Goal: Transaction & Acquisition: Purchase product/service

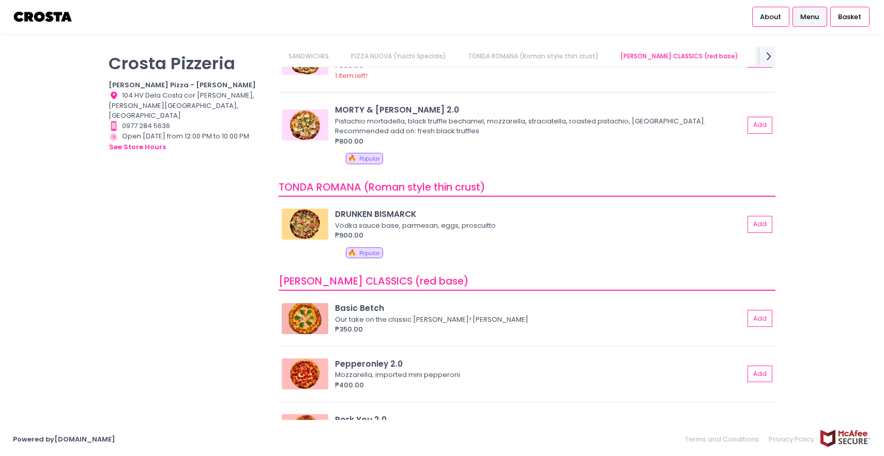
scroll to position [153, 0]
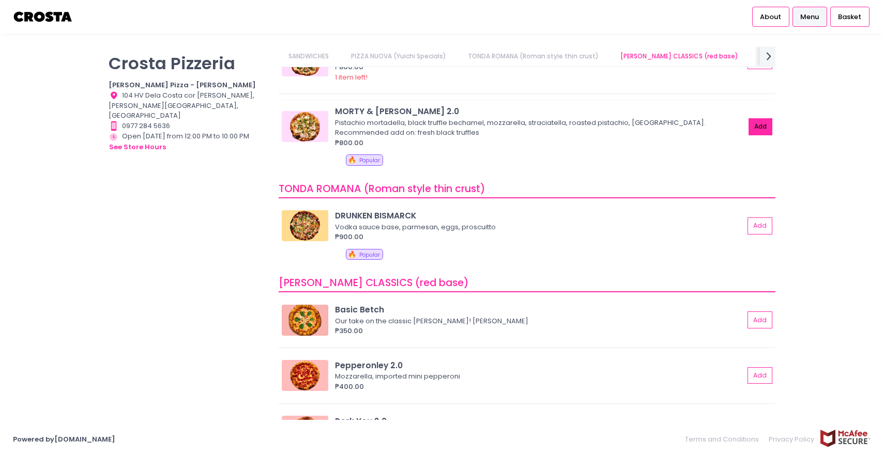
click at [755, 128] on button "Add" at bounding box center [760, 126] width 24 height 17
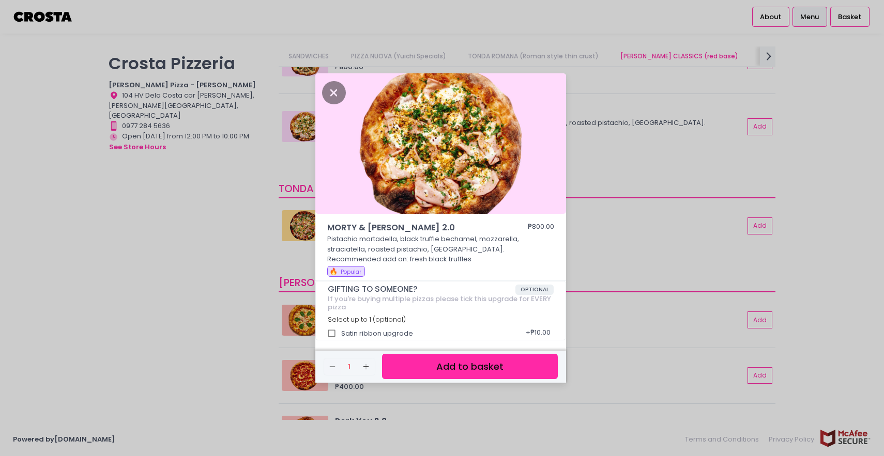
click at [469, 361] on button "Add to basket" at bounding box center [470, 366] width 176 height 25
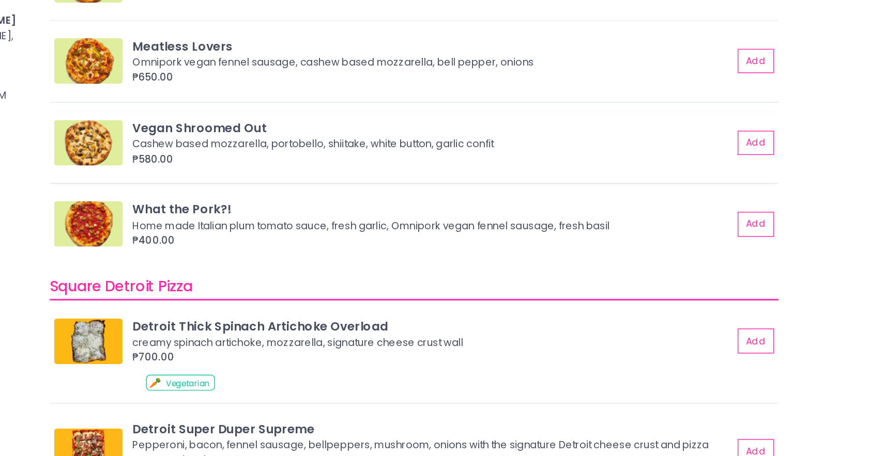
scroll to position [910, 0]
click at [751, 160] on button "Add" at bounding box center [760, 168] width 24 height 17
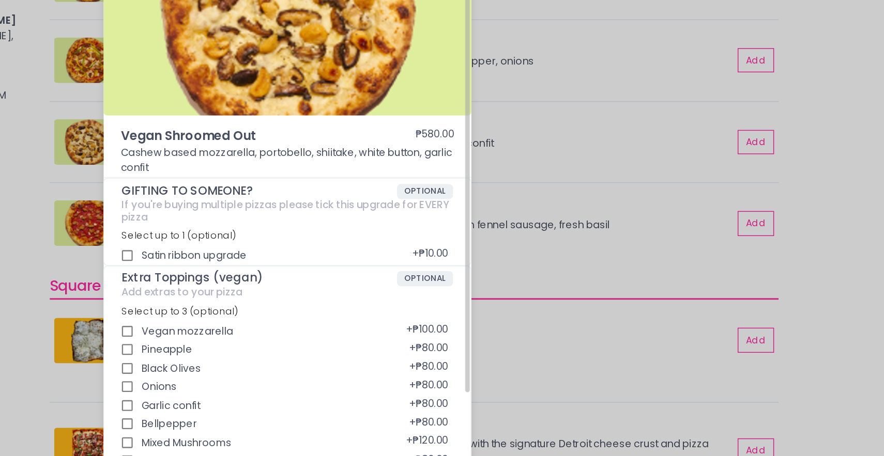
scroll to position [0, 0]
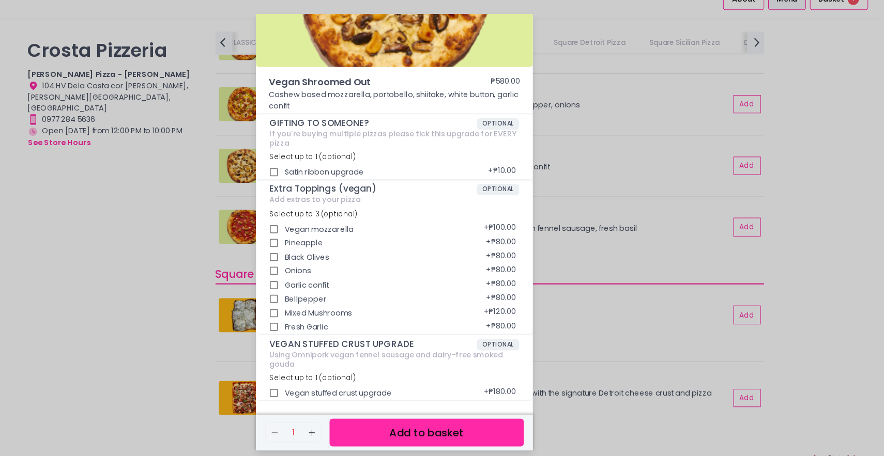
click at [446, 413] on button "Add to basket" at bounding box center [470, 409] width 176 height 25
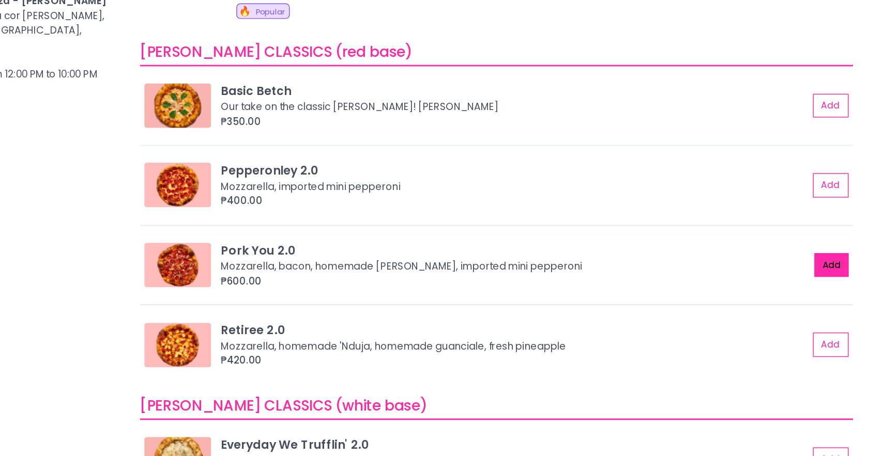
click at [756, 276] on button "Add" at bounding box center [760, 269] width 24 height 17
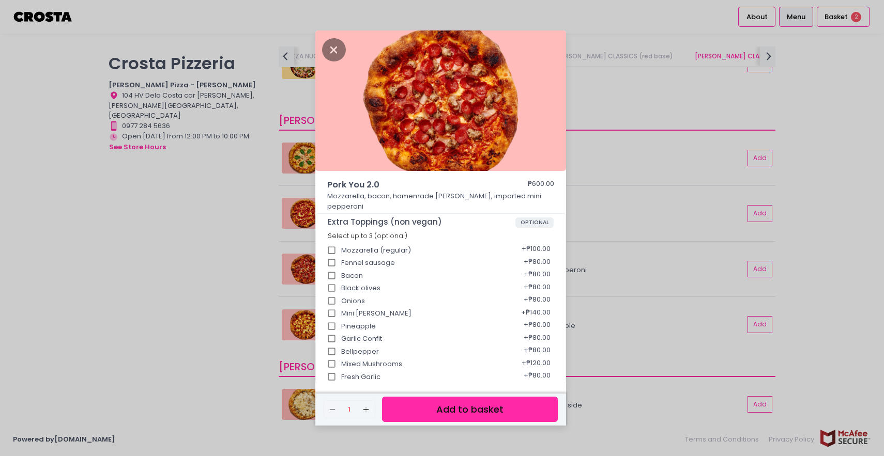
click at [532, 402] on button "Add to basket" at bounding box center [470, 409] width 176 height 25
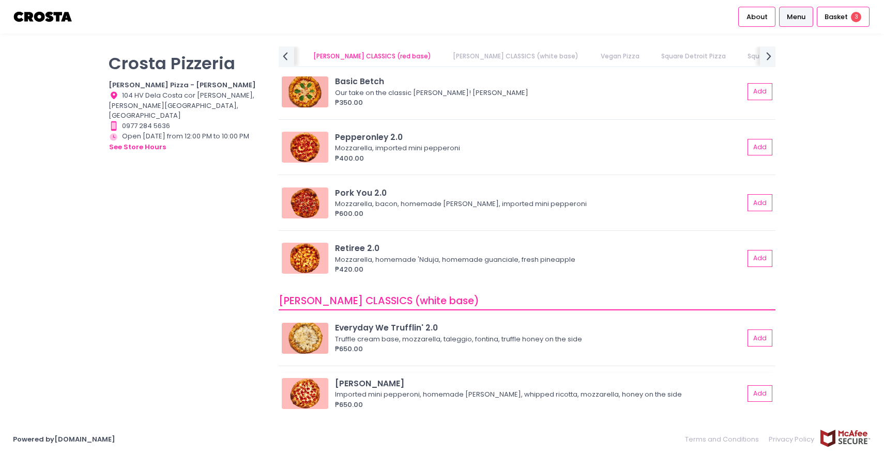
scroll to position [353, 0]
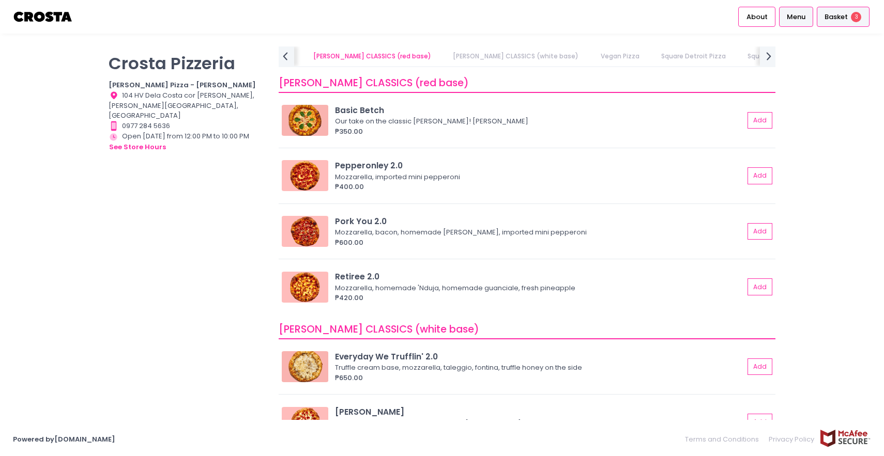
click at [841, 23] on div "Basket 3" at bounding box center [843, 17] width 53 height 20
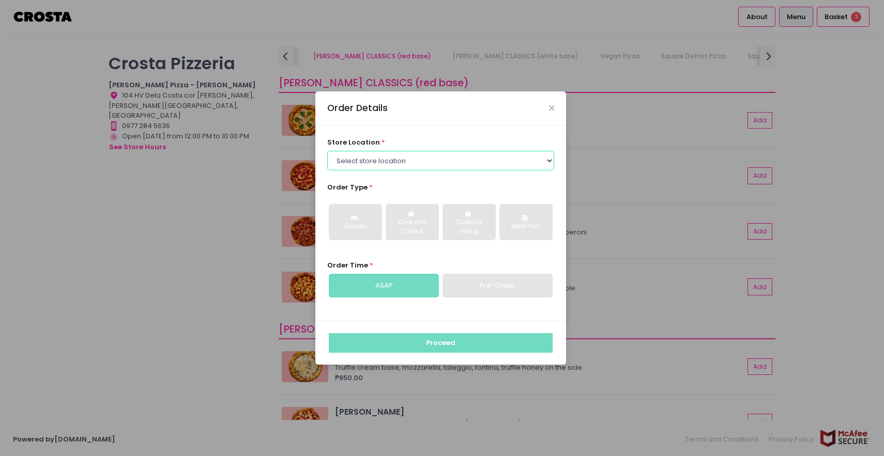
click at [416, 167] on select "Select store location Crosta Pizza - Salcedo Crosta Pizza - San Juan" at bounding box center [440, 161] width 227 height 20
click at [327, 151] on select "Select store location Crosta Pizza - Salcedo Crosta Pizza - San Juan" at bounding box center [440, 161] width 227 height 20
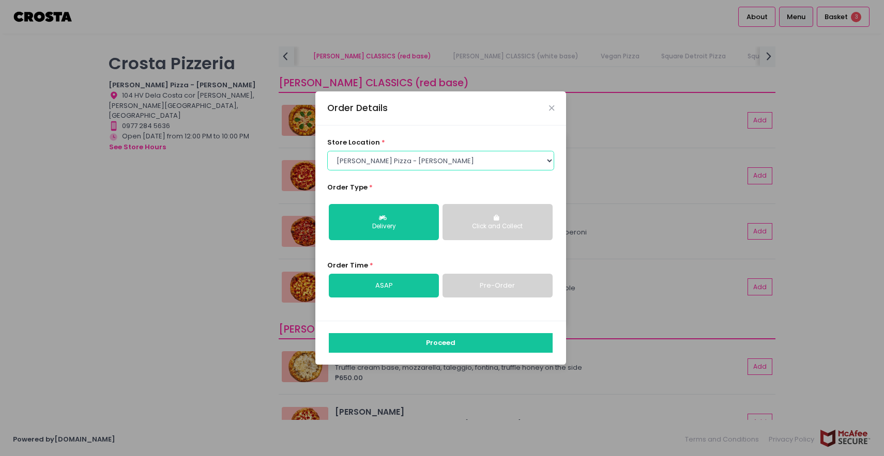
click at [412, 163] on select "Select store location Crosta Pizza - Salcedo Crosta Pizza - San Juan" at bounding box center [440, 161] width 227 height 20
click at [327, 151] on select "Select store location Crosta Pizza - Salcedo Crosta Pizza - San Juan" at bounding box center [440, 161] width 227 height 20
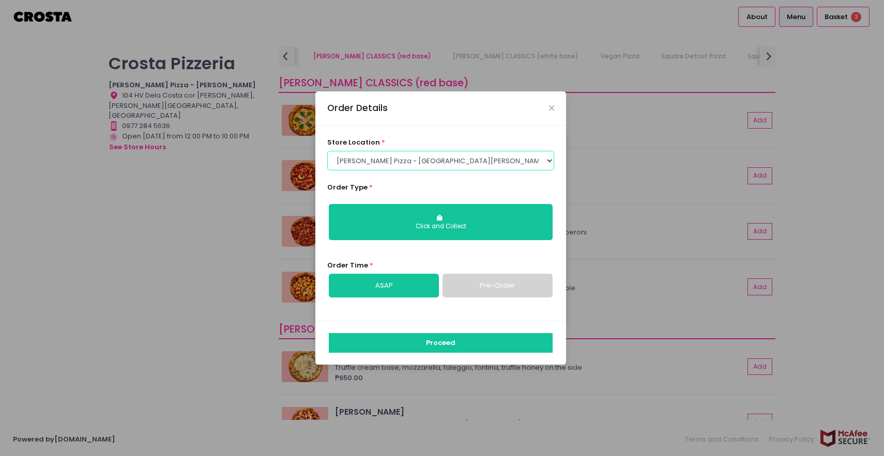
click at [410, 157] on select "Select store location Crosta Pizza - Salcedo Crosta Pizza - San Juan" at bounding box center [440, 161] width 227 height 20
select select "5fabb2e53664a8677beaeb89"
click at [327, 151] on select "Select store location Crosta Pizza - Salcedo Crosta Pizza - San Juan" at bounding box center [440, 161] width 227 height 20
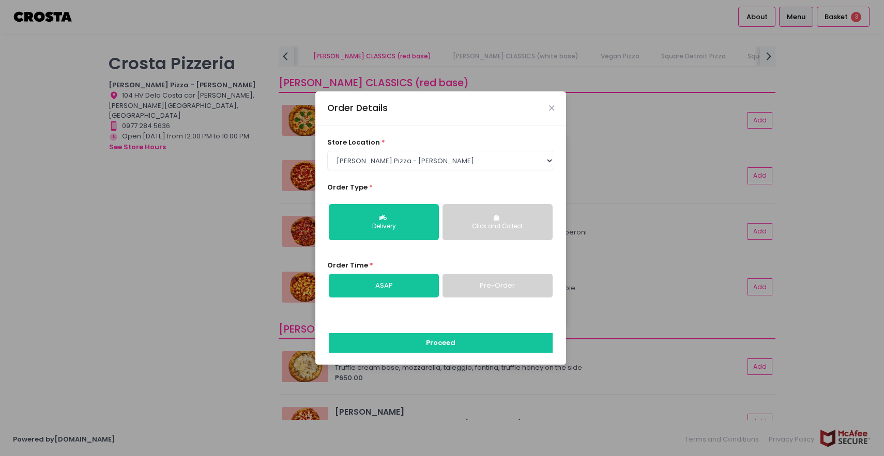
click at [488, 293] on link "Pre-Order" at bounding box center [497, 286] width 110 height 24
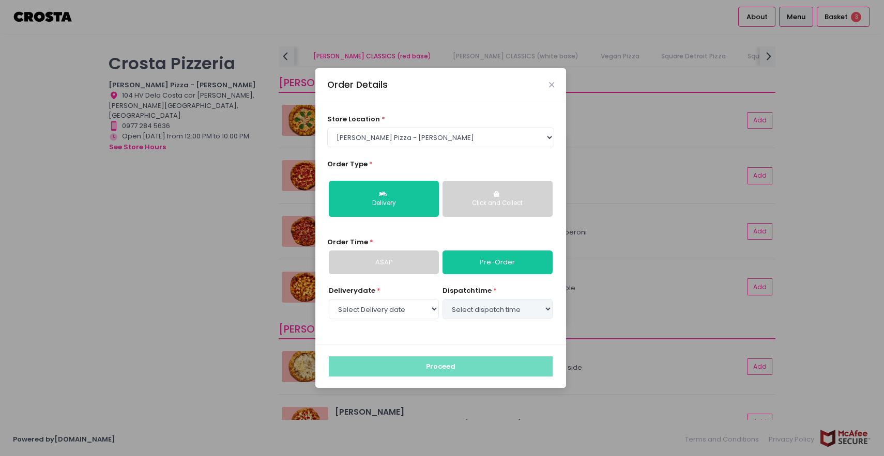
select select "2025-09-06"
click at [456, 312] on select "Select dispatch time 04:00 PM - 04:30 PM 04:30 PM - 05:00 PM 05:00 PM - 05:30 P…" at bounding box center [497, 309] width 110 height 20
click at [442, 299] on select "Select dispatch time 04:00 PM - 04:30 PM 04:30 PM - 05:00 PM 05:00 PM - 05:30 P…" at bounding box center [497, 309] width 110 height 20
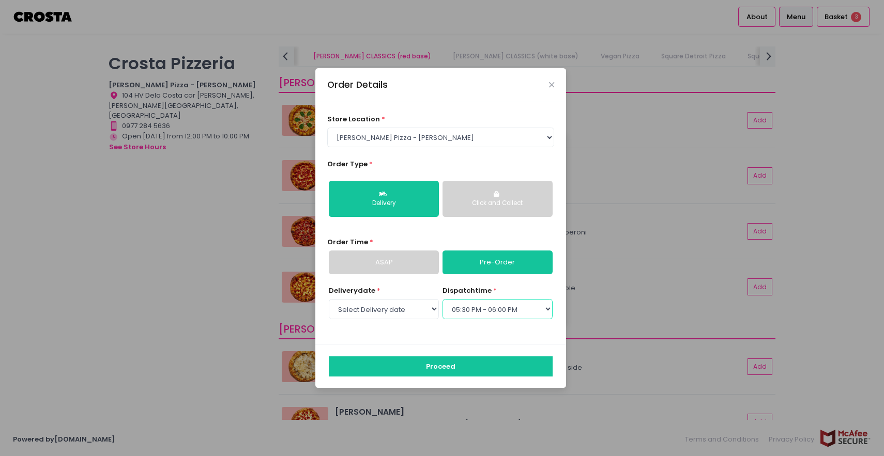
click at [476, 306] on select "Select dispatch time 04:00 PM - 04:30 PM 04:30 PM - 05:00 PM 05:00 PM - 05:30 P…" at bounding box center [497, 309] width 110 height 20
select select "18:00"
click at [442, 299] on select "Select dispatch time 04:00 PM - 04:30 PM 04:30 PM - 05:00 PM 05:00 PM - 05:30 P…" at bounding box center [497, 309] width 110 height 20
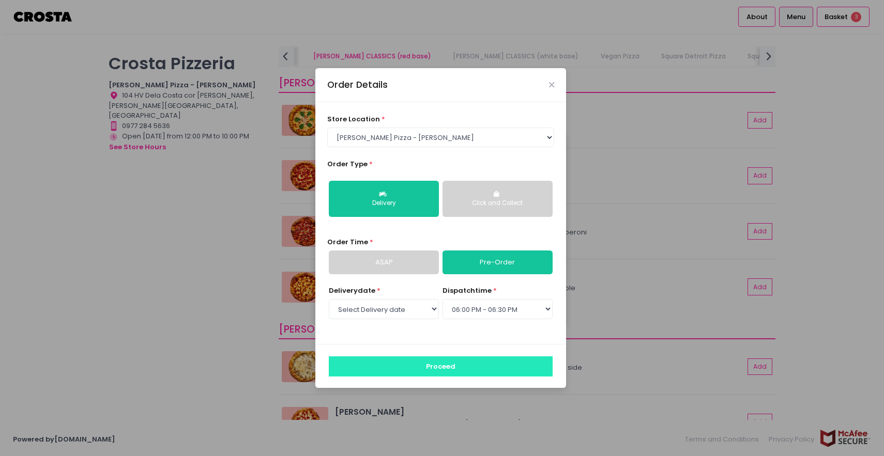
click at [464, 370] on button "Proceed" at bounding box center [441, 367] width 224 height 20
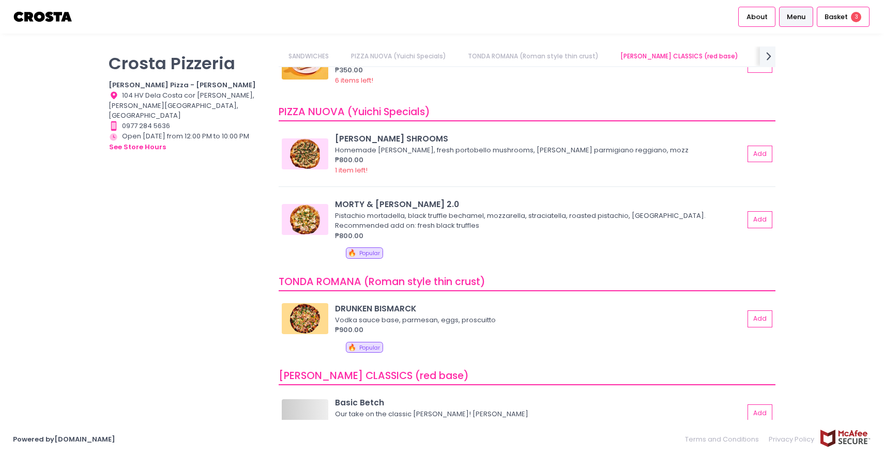
scroll to position [88, 0]
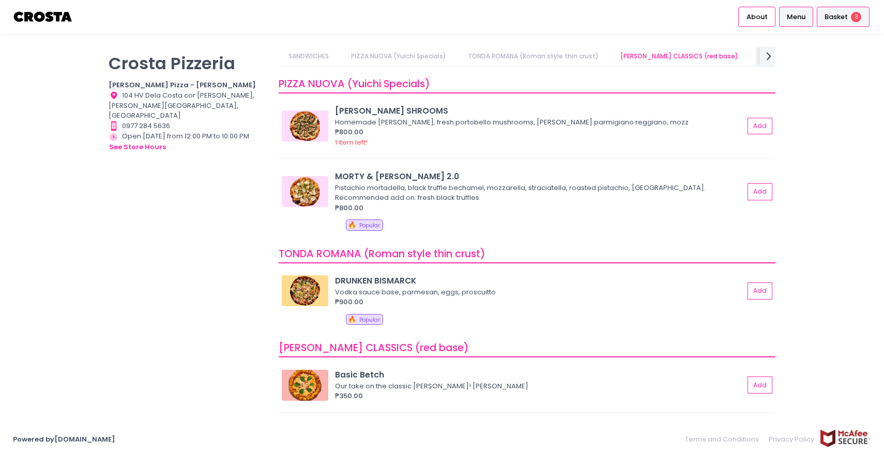
click at [836, 16] on span "Basket" at bounding box center [835, 17] width 23 height 10
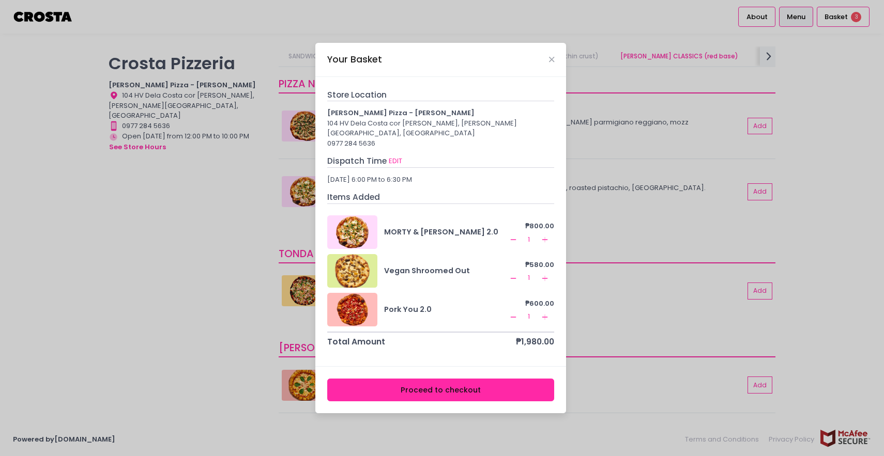
click at [451, 387] on button "Proceed to checkout" at bounding box center [440, 390] width 227 height 23
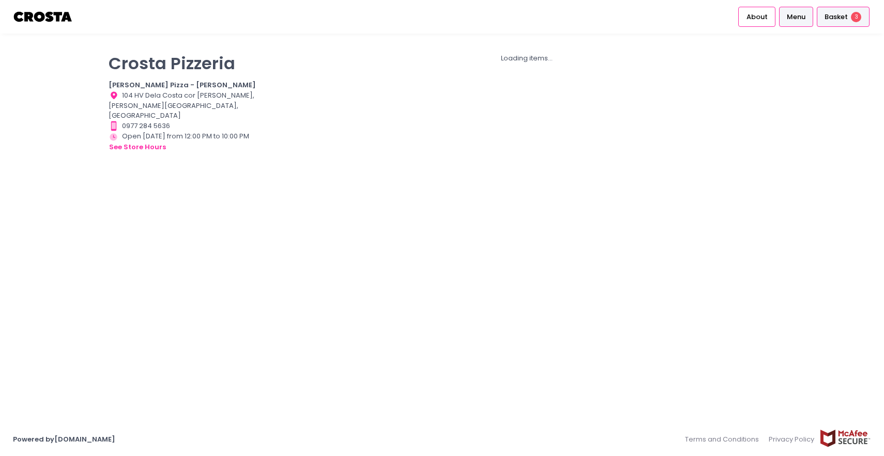
click at [834, 23] on div "Basket 3" at bounding box center [843, 17] width 53 height 20
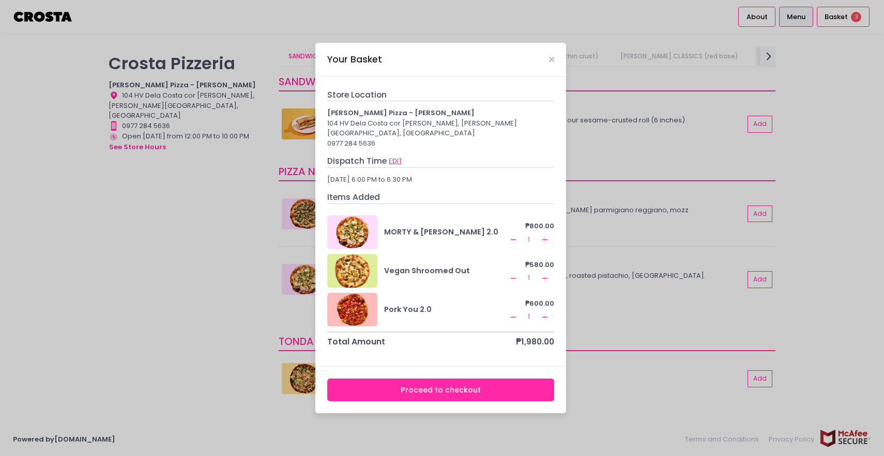
click at [390, 156] on button "EDIT" at bounding box center [395, 161] width 14 height 11
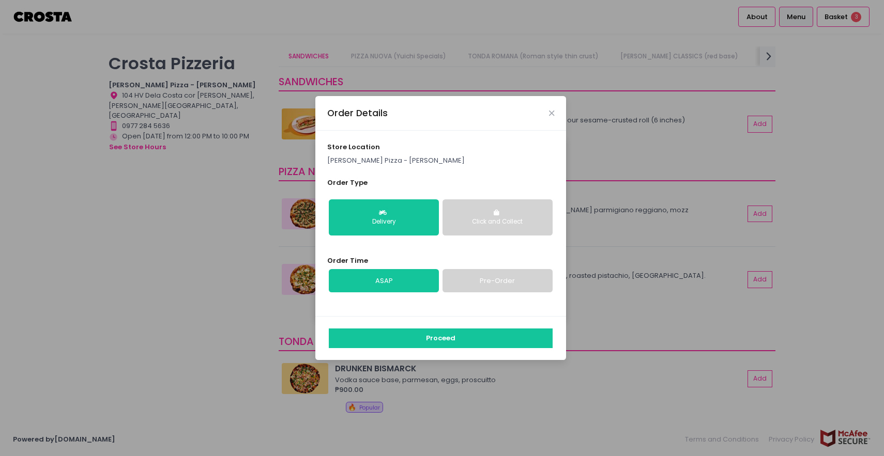
click at [459, 280] on link "Pre-Order" at bounding box center [497, 281] width 110 height 24
select select "2025-09-06"
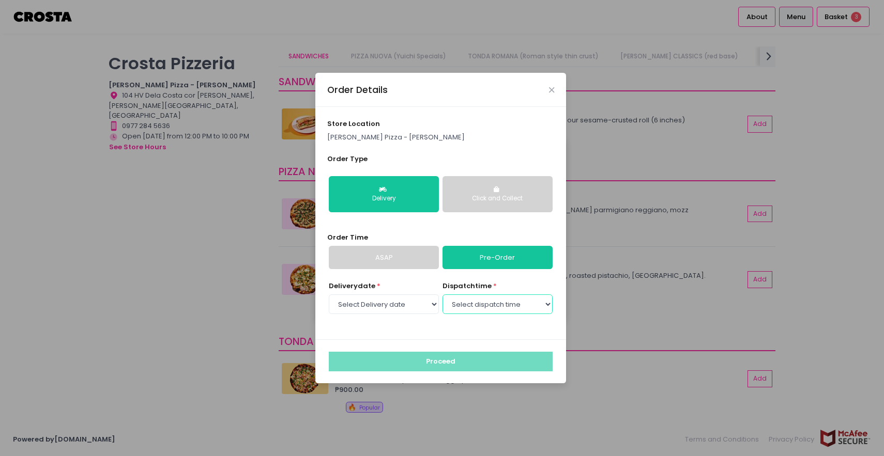
click at [463, 296] on select "Select dispatch time 04:00 PM - 04:30 PM 04:30 PM - 05:00 PM 05:00 PM - 05:30 P…" at bounding box center [497, 305] width 110 height 20
select select "17:30"
click at [442, 295] on select "Select dispatch time 04:00 PM - 04:30 PM 04:30 PM - 05:00 PM 05:00 PM - 05:30 P…" at bounding box center [497, 305] width 110 height 20
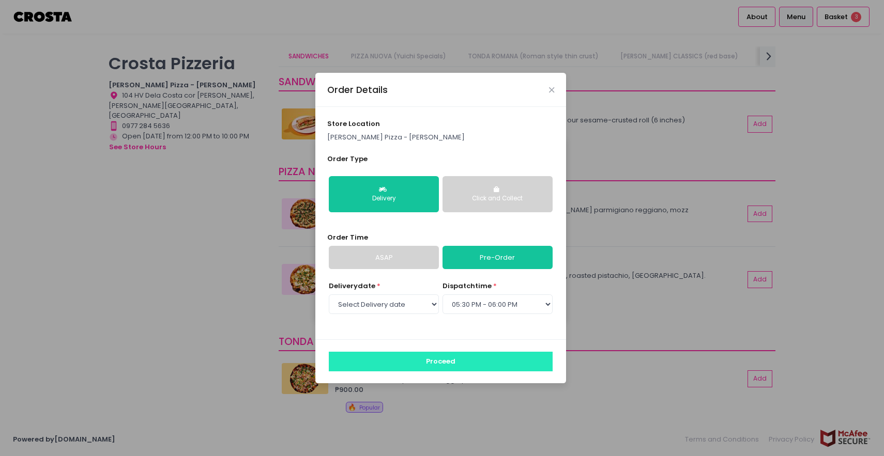
click at [470, 360] on button "Proceed" at bounding box center [441, 362] width 224 height 20
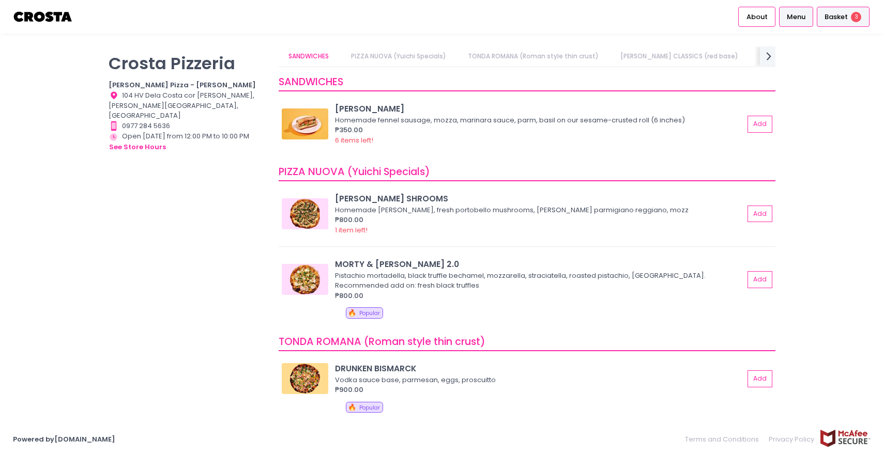
click at [827, 12] on span "Basket" at bounding box center [835, 17] width 23 height 10
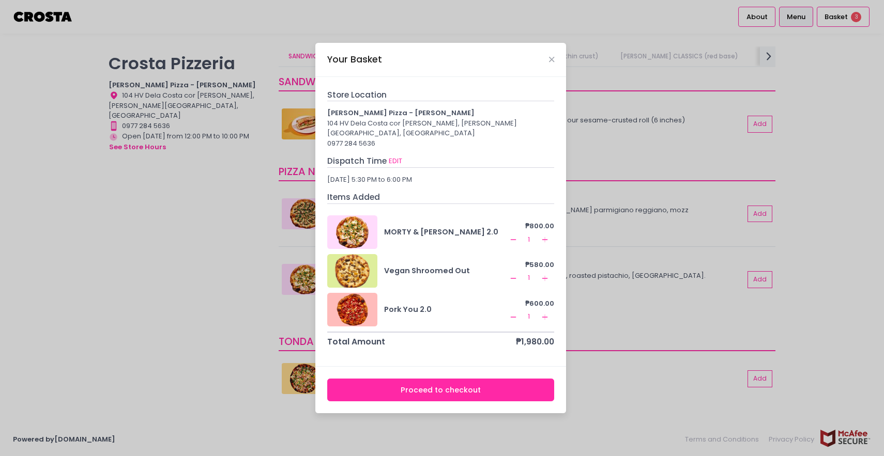
click at [431, 385] on button "Proceed to checkout" at bounding box center [440, 390] width 227 height 23
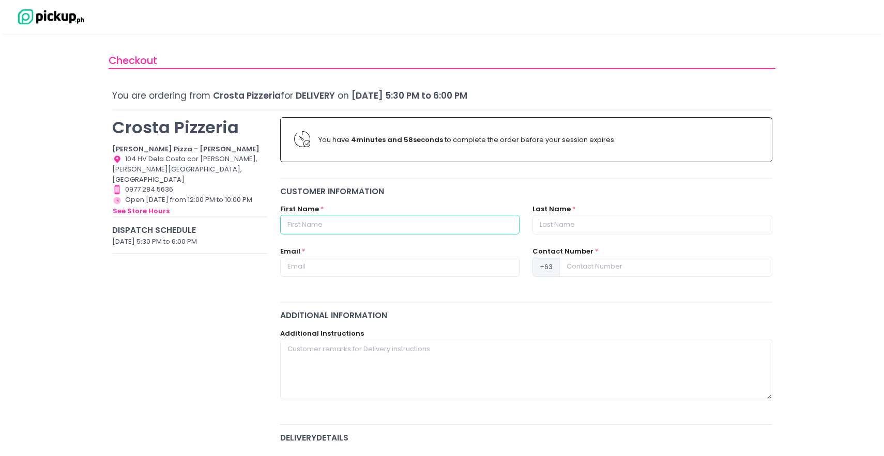
click at [388, 227] on input "text" at bounding box center [399, 225] width 239 height 20
type input "Yanni"
type input "Reyes"
type input "yanni.reyes12@gmail.com"
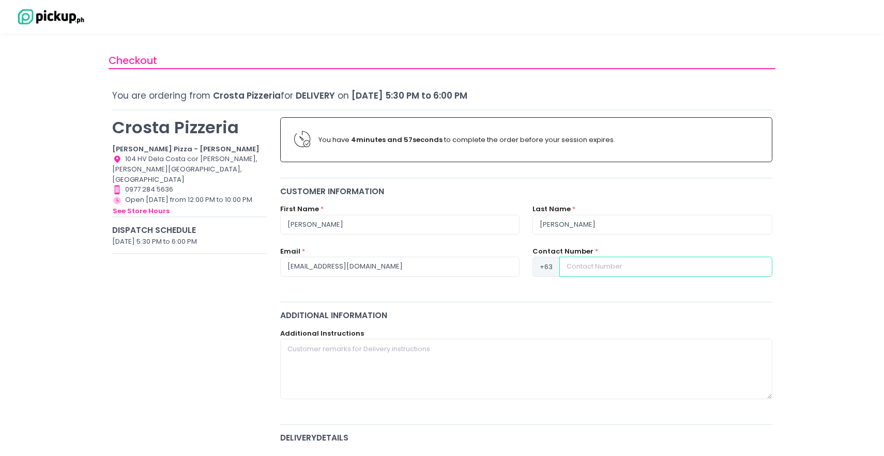
type input "09178258772"
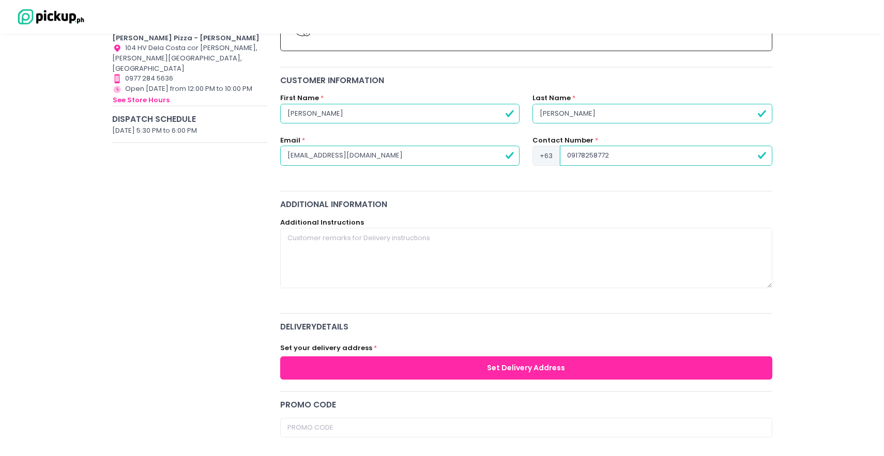
scroll to position [112, 0]
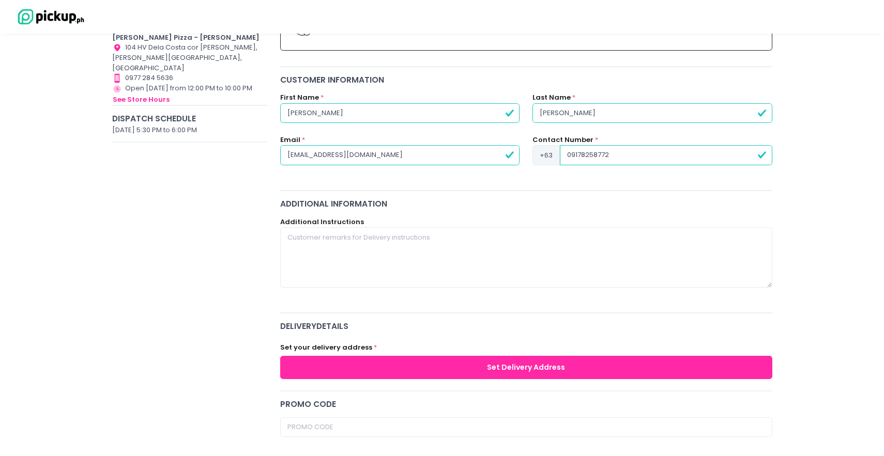
click at [434, 364] on button "Set Delivery Address" at bounding box center [526, 367] width 492 height 23
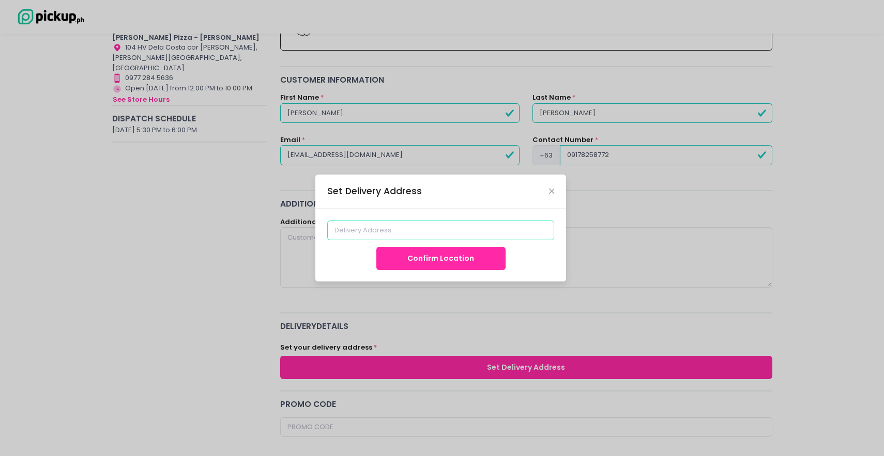
click at [423, 239] on input at bounding box center [440, 231] width 227 height 20
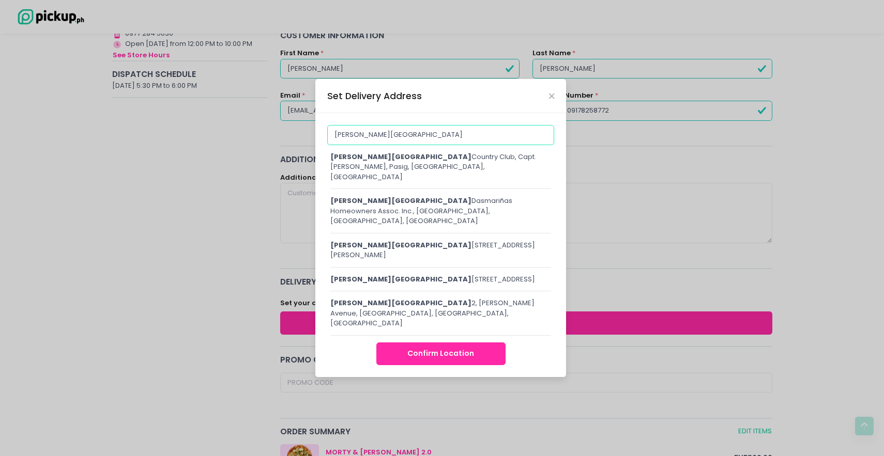
scroll to position [158, 0]
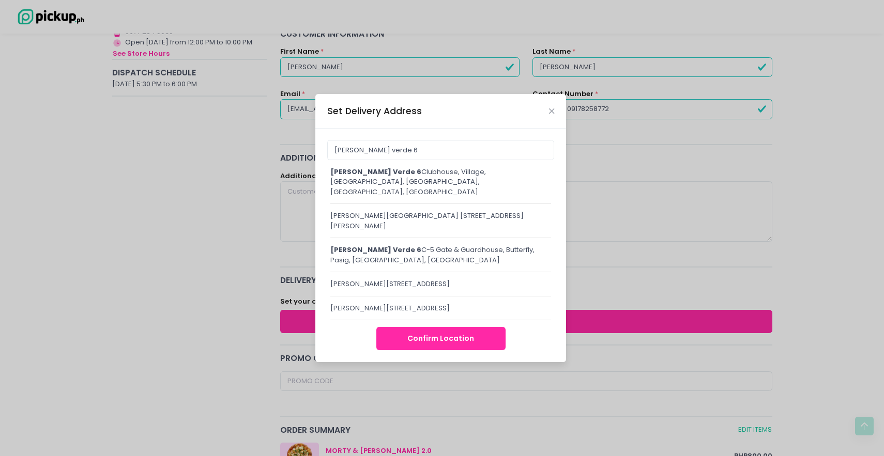
click at [400, 257] on div "valle verde 6 C-5 Gate & Guardhouse, Butterfly, Pasig, Metro Manila, Philippines" at bounding box center [440, 255] width 221 height 20
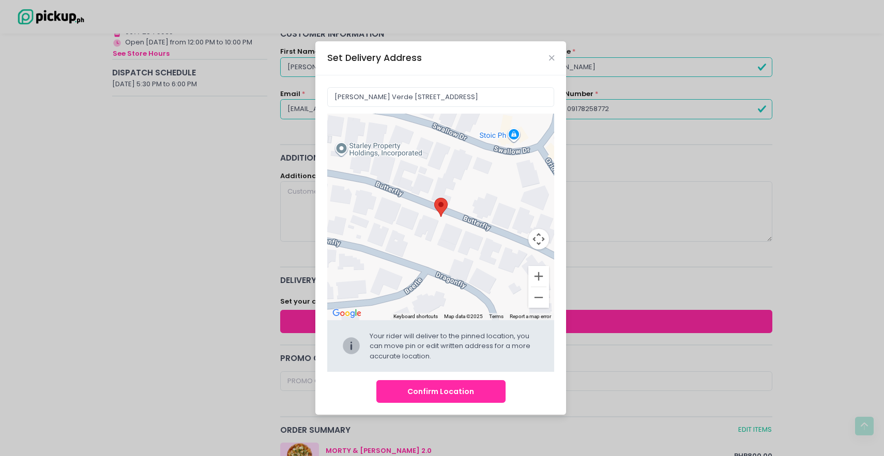
drag, startPoint x: 432, startPoint y: 239, endPoint x: 584, endPoint y: 281, distance: 157.0
click at [584, 281] on div "Set Delivery Address Valle Verde 6 C-5 Gate & Guardhouse, Butterfly, Pasig, Met…" at bounding box center [442, 228] width 884 height 456
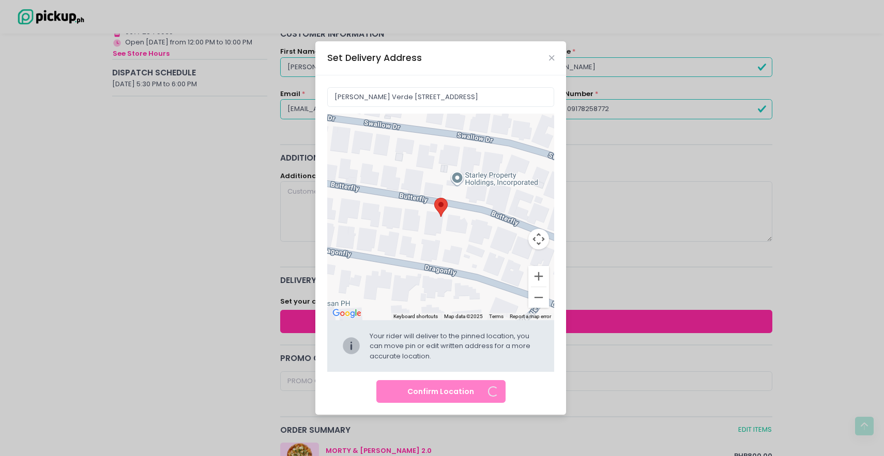
drag, startPoint x: 436, startPoint y: 275, endPoint x: 554, endPoint y: 304, distance: 120.8
click at [554, 304] on div at bounding box center [440, 217] width 227 height 207
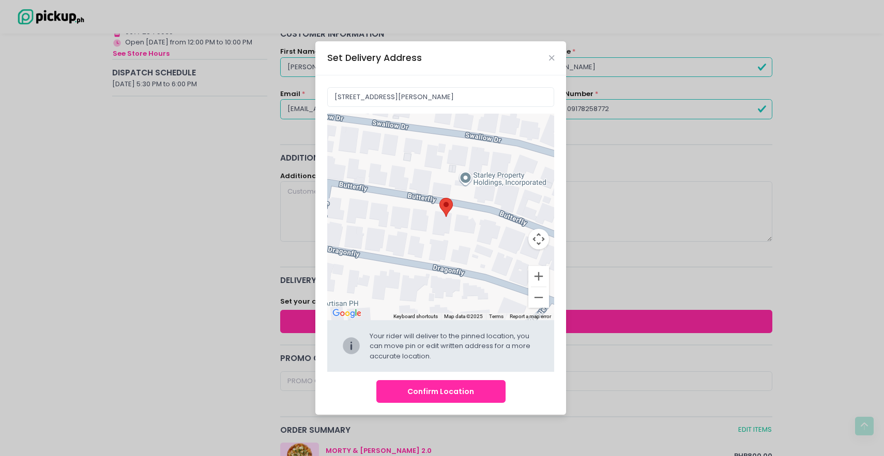
drag, startPoint x: 473, startPoint y: 264, endPoint x: 587, endPoint y: 265, distance: 113.2
click at [587, 265] on div "Set Delivery Address 56 Valle Verde 6, Butterfly Street, Barangay Ugong, Pasig,…" at bounding box center [442, 228] width 884 height 456
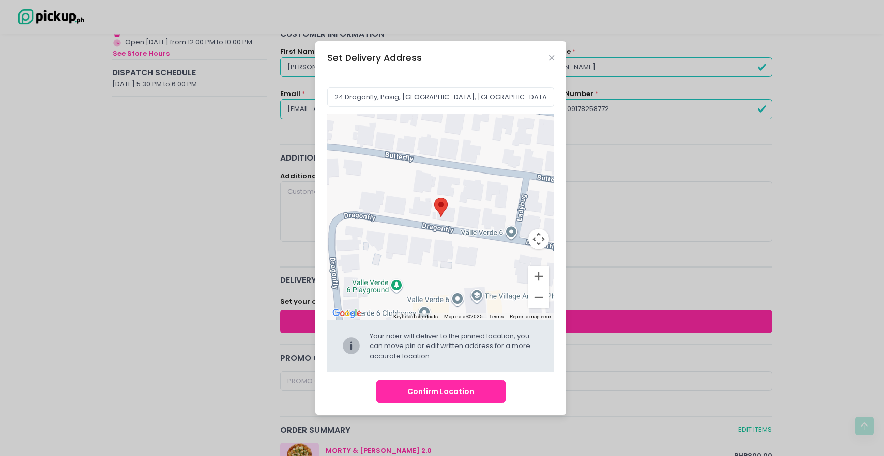
drag, startPoint x: 504, startPoint y: 250, endPoint x: 588, endPoint y: 240, distance: 84.3
click at [588, 240] on div "Set Delivery Address 24 Dragonfly, Pasig, Metro Manila, Philippines ← Move left…" at bounding box center [442, 228] width 884 height 456
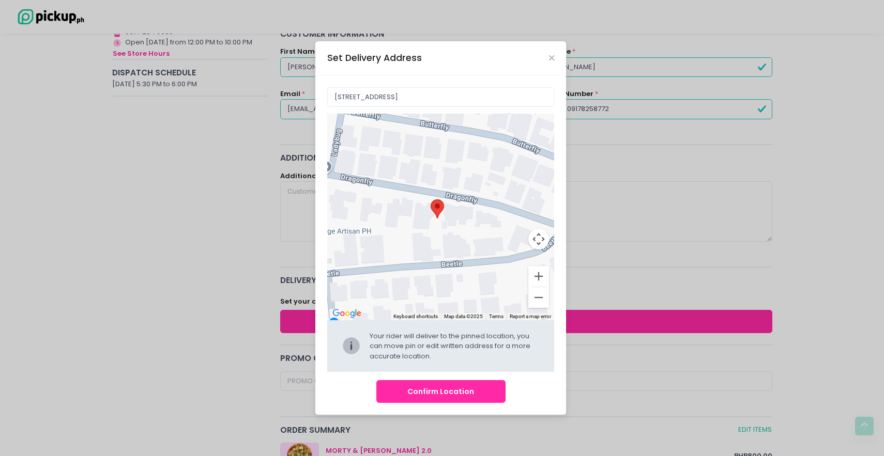
drag, startPoint x: 474, startPoint y: 234, endPoint x: 264, endPoint y: 173, distance: 219.2
click at [264, 173] on div "Set Delivery Address 41 Dragonfly, Pasig, 1604 Metro Manila, Philippines ← Move…" at bounding box center [442, 228] width 884 height 456
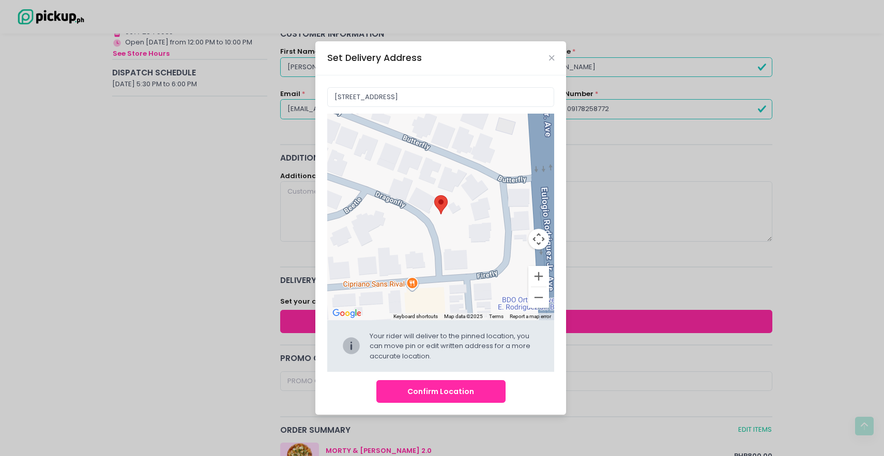
drag, startPoint x: 468, startPoint y: 196, endPoint x: 295, endPoint y: 146, distance: 180.3
click at [295, 146] on div "Set Delivery Address 24 Beetle, Pasig, 1604 Metro Manila, Philippines ← Move le…" at bounding box center [442, 228] width 884 height 456
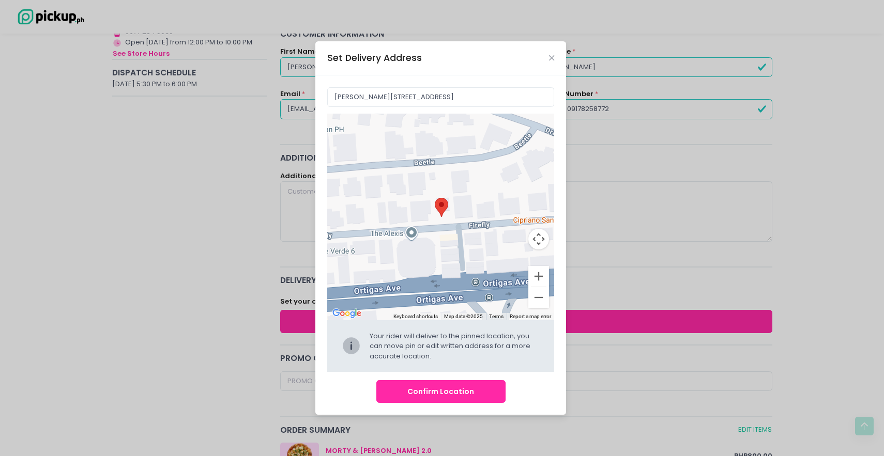
drag, startPoint x: 411, startPoint y: 255, endPoint x: 581, endPoint y: 197, distance: 179.6
click at [581, 197] on div "Set Delivery Address Valle Verde 6, 46 Firefly, Pasig, 1604 Metro Manila, Phili…" at bounding box center [442, 228] width 884 height 456
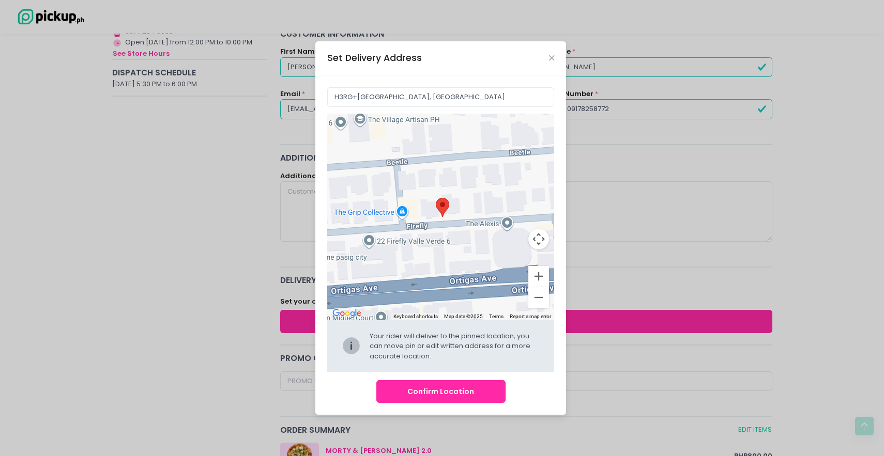
drag, startPoint x: 466, startPoint y: 190, endPoint x: 564, endPoint y: 180, distance: 98.7
click at [564, 180] on div "H3RG+3R9, Pasig, Metro Manila, Philippines ← Move left → Move right ↑ Move up ↓…" at bounding box center [440, 245] width 251 height 340
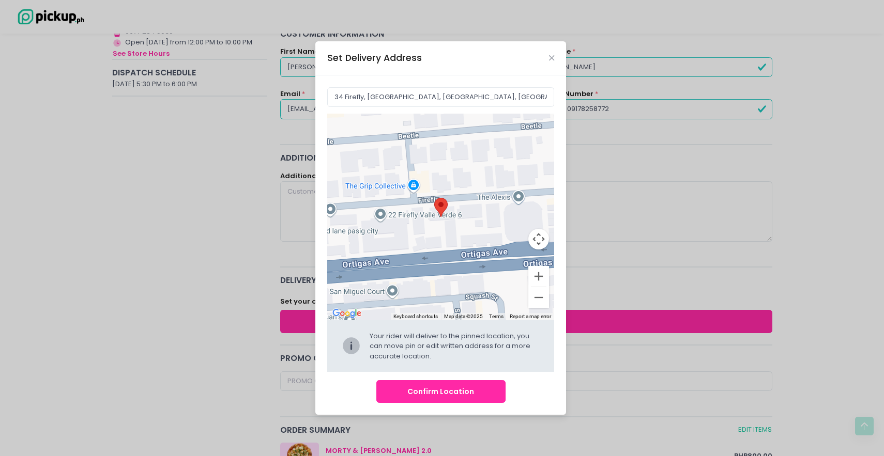
drag, startPoint x: 467, startPoint y: 190, endPoint x: 478, endPoint y: 164, distance: 28.0
click at [478, 164] on div at bounding box center [440, 217] width 227 height 207
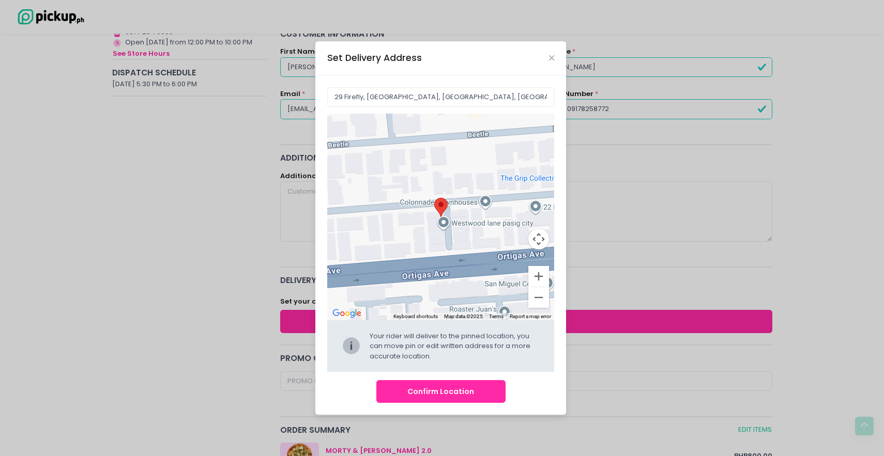
drag, startPoint x: 447, startPoint y: 254, endPoint x: 603, endPoint y: 247, distance: 156.3
click at [603, 247] on div "Set Delivery Address 29 Firefly, Pasig, Metro Manila, Philippines ← Move left →…" at bounding box center [442, 228] width 884 height 456
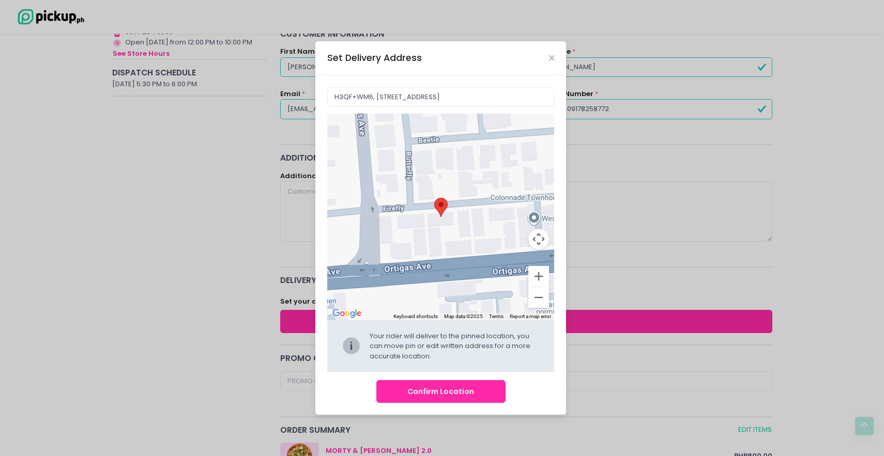
drag, startPoint x: 470, startPoint y: 224, endPoint x: 564, endPoint y: 219, distance: 94.7
click at [564, 219] on div "H3QF+WM6, Westwood Ln, Pasig, Metro Manila, Philippines ← Move left → Move righ…" at bounding box center [440, 245] width 251 height 340
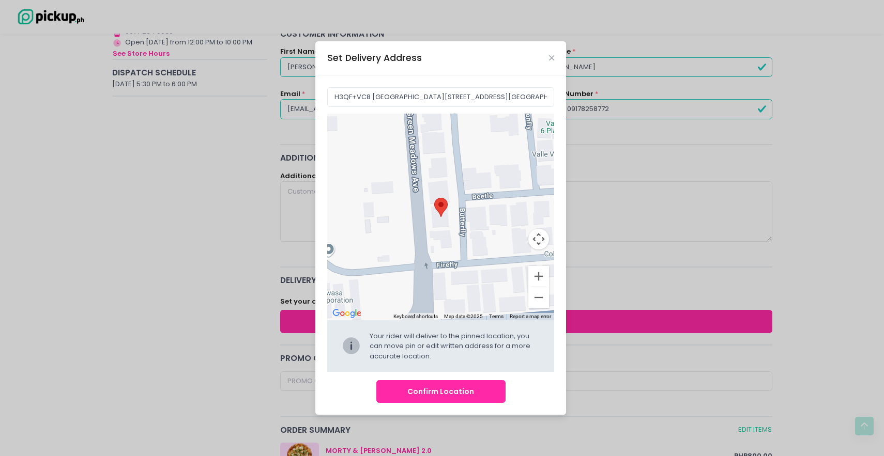
drag, startPoint x: 447, startPoint y: 233, endPoint x: 501, endPoint y: 289, distance: 78.2
click at [501, 289] on div at bounding box center [440, 217] width 227 height 207
type input "1 Beetle, Pasig, Metro Manila, Philippines"
click at [465, 397] on button "Confirm Location" at bounding box center [440, 391] width 129 height 23
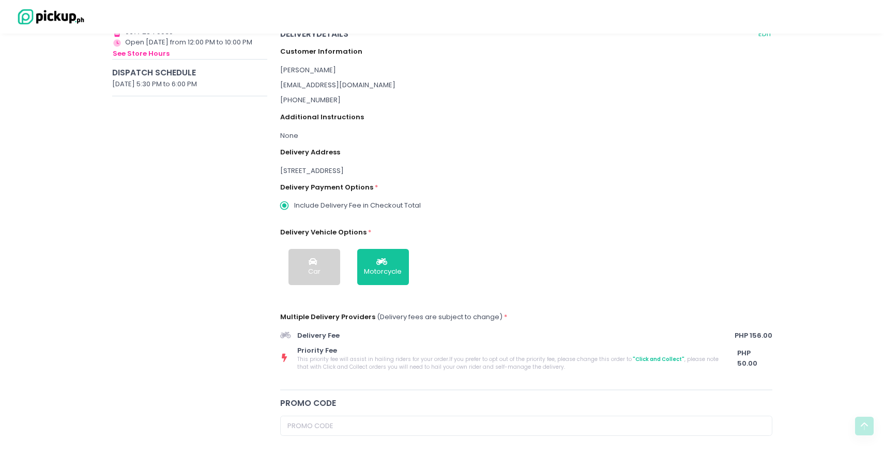
scroll to position [106, 0]
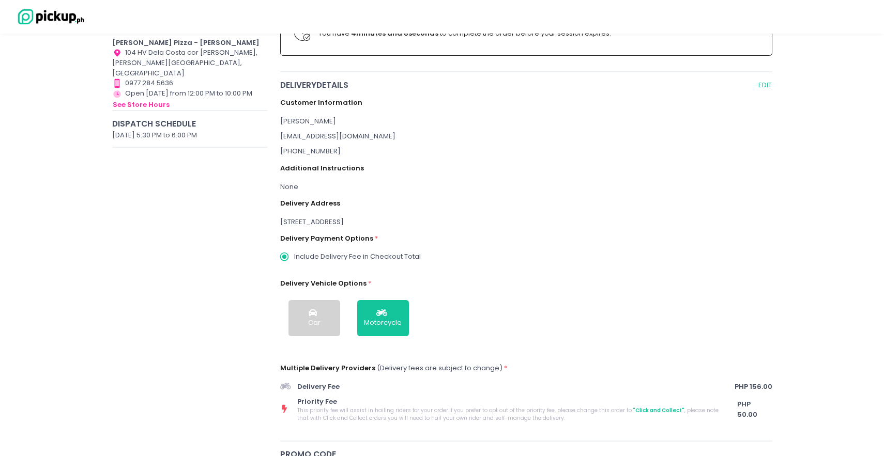
click at [352, 225] on div "1 Beetle, Pasig, Metro Manila, Philippines" at bounding box center [526, 222] width 492 height 10
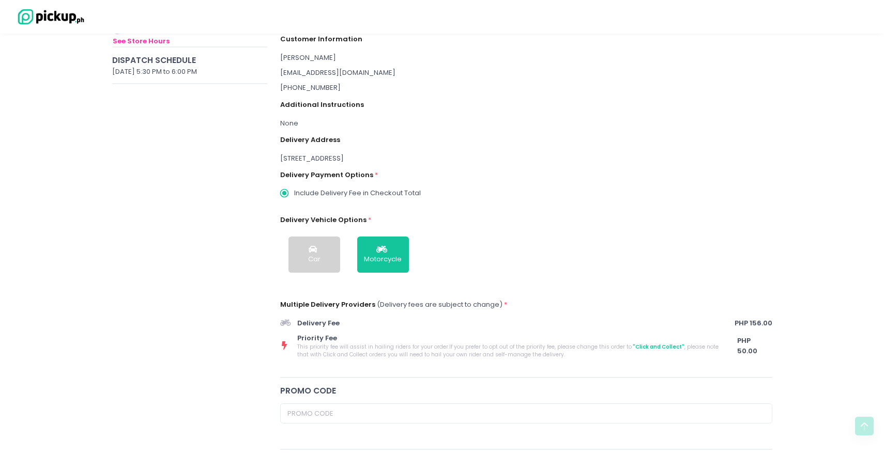
scroll to position [170, 0]
click at [293, 133] on div "Customer Information Yanni Reyes yanni.reyes12@gmail.com +6309178258772 Additio…" at bounding box center [526, 193] width 492 height 331
click at [282, 120] on div "None" at bounding box center [526, 124] width 492 height 10
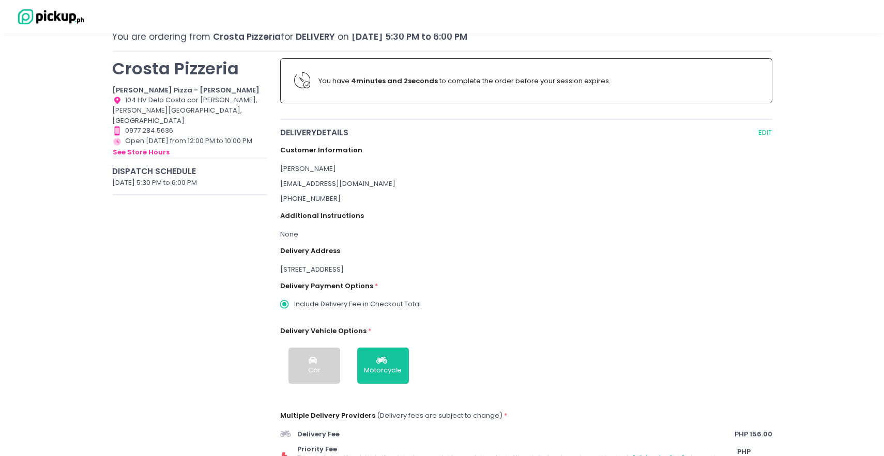
scroll to position [68, 0]
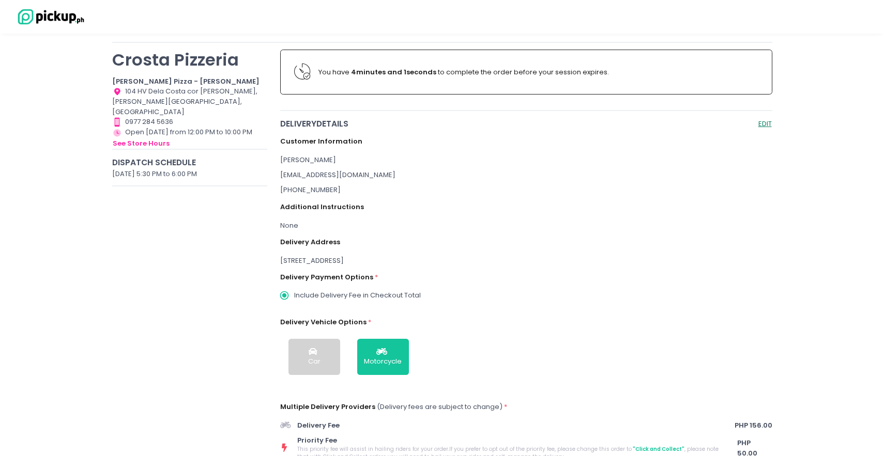
click at [761, 126] on button "EDIT" at bounding box center [765, 124] width 14 height 12
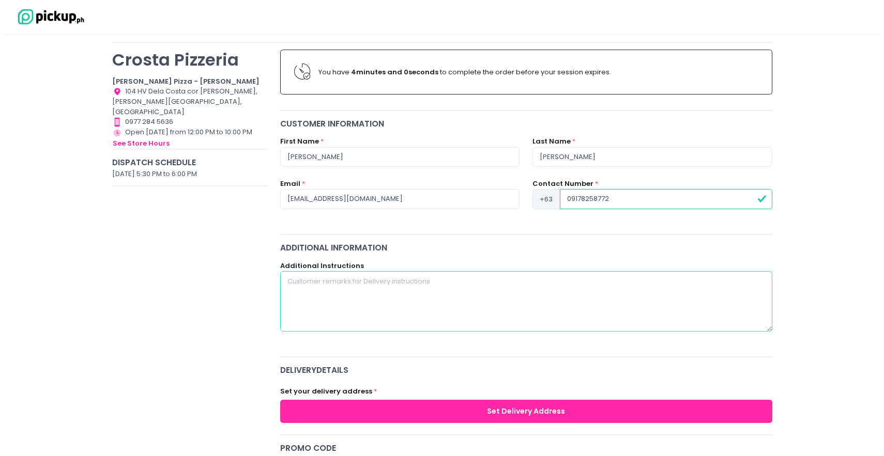
click at [381, 287] on textarea at bounding box center [526, 301] width 492 height 60
type textarea "04 butterfly street valle verde 6 pasig city brown and black gate"
click at [376, 417] on button "Set Delivery Address" at bounding box center [526, 411] width 492 height 23
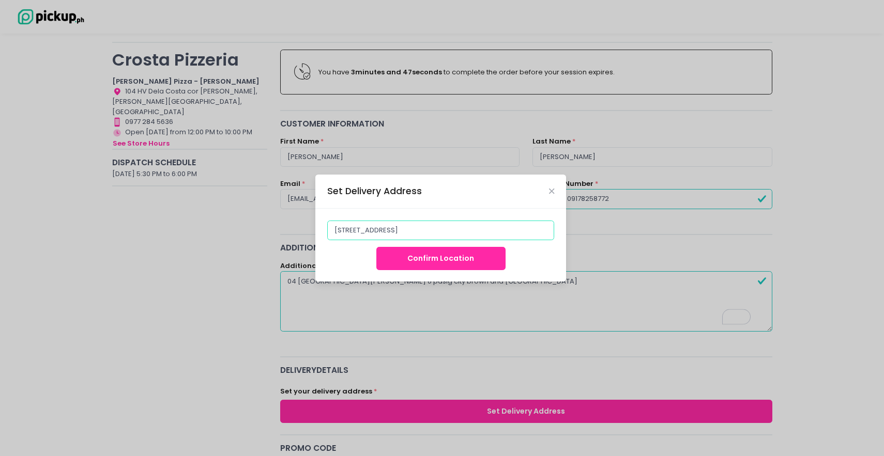
click at [432, 238] on input "1 Beetle, Pasig, Metro Manila, Philippines" at bounding box center [440, 231] width 227 height 20
click at [411, 238] on input "1 Beetle, Pasig, Metro Manila, Philippines" at bounding box center [440, 231] width 227 height 20
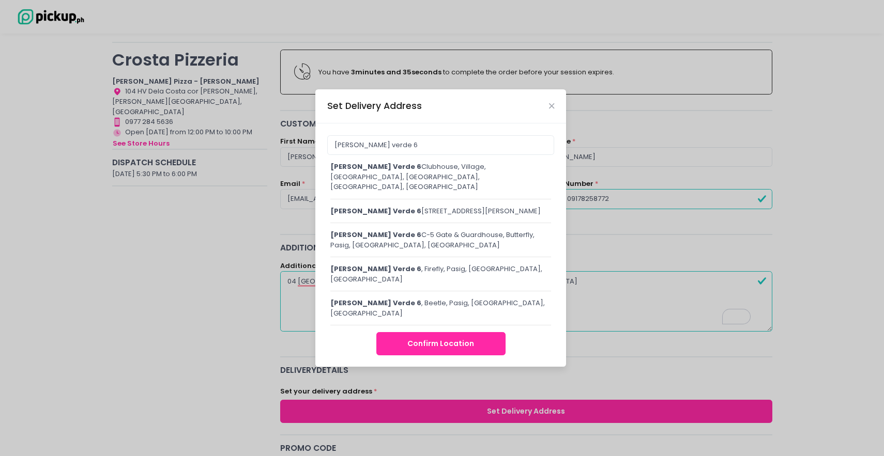
click at [408, 214] on div "valle verde 6 , Green Meadows Avenue, Pasig, Metro Manila, Philippines" at bounding box center [440, 211] width 221 height 10
type input "Valle Verde 6, Green Meadows Avenue, Pasig, Metro Manila, Philippines"
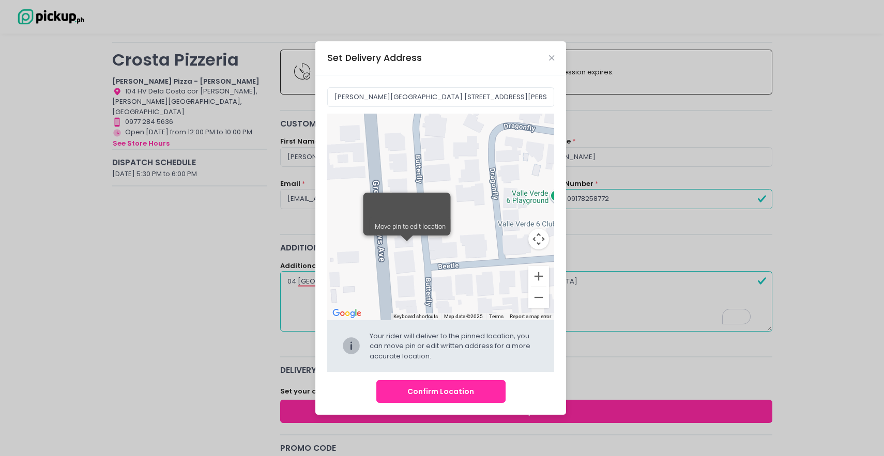
click at [427, 393] on button "Confirm Location" at bounding box center [440, 391] width 129 height 23
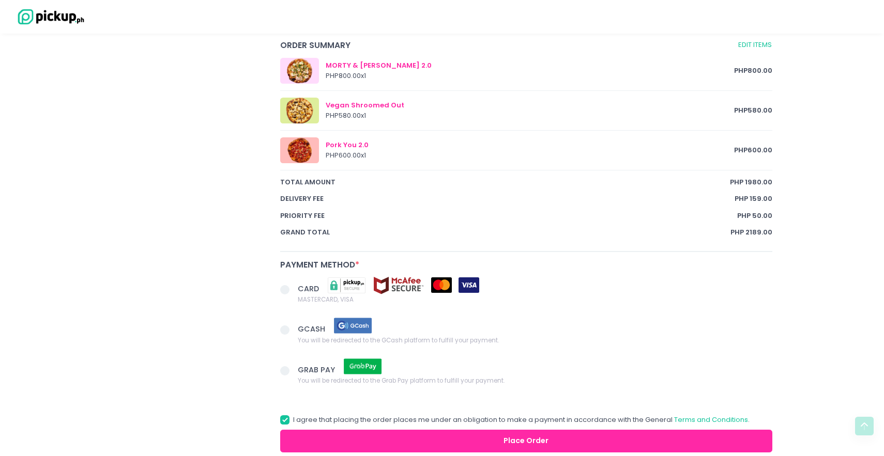
scroll to position [594, 0]
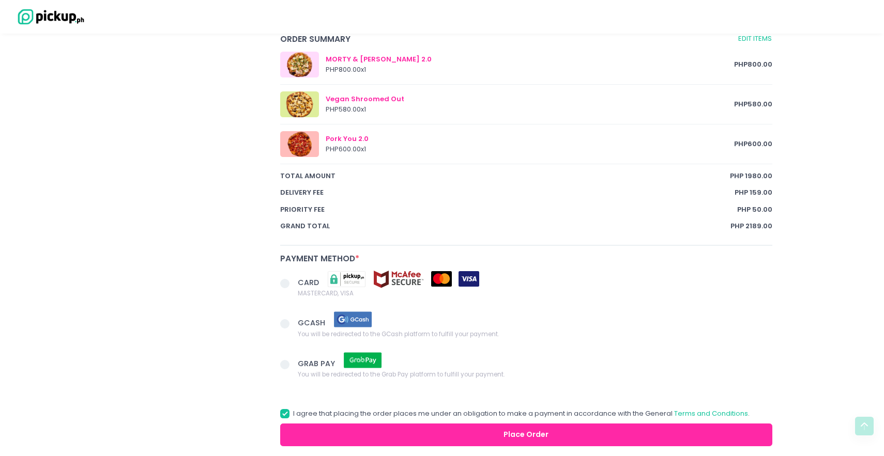
click at [280, 281] on span at bounding box center [289, 285] width 18 height 14
click at [293, 281] on input "CARD MASTERCARD, VISA" at bounding box center [296, 282] width 7 height 7
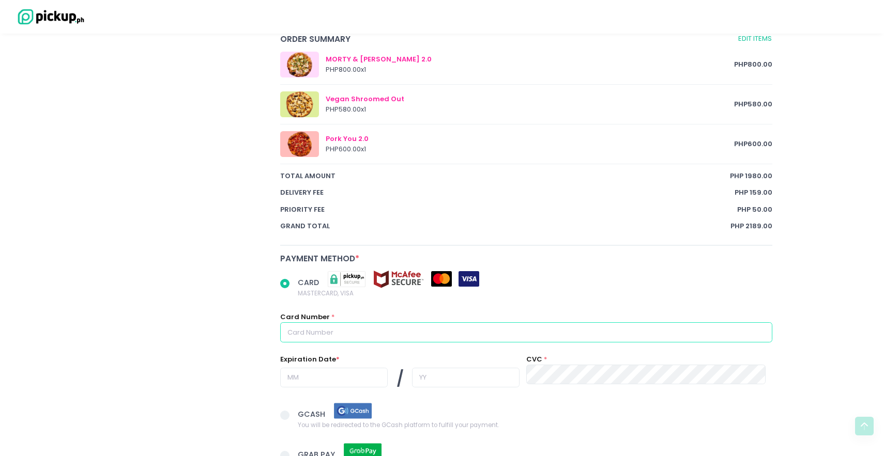
click at [311, 326] on input "text" at bounding box center [526, 333] width 492 height 20
radio input "true"
type input "3"
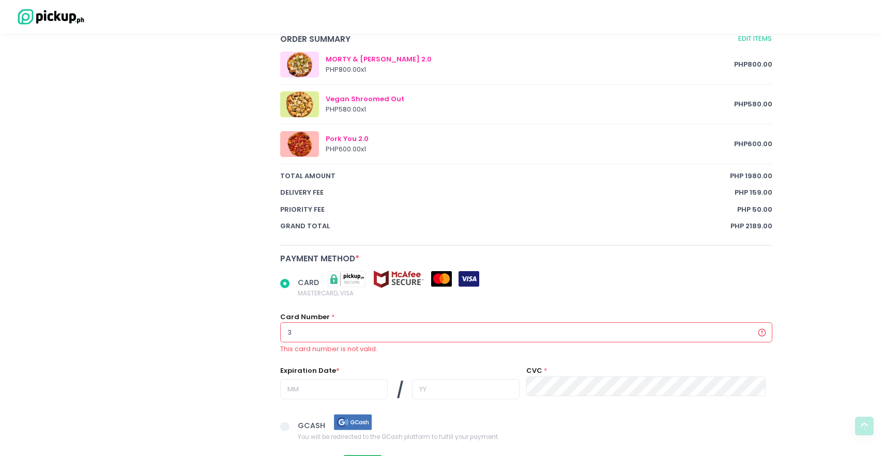
radio input "true"
type input "35"
radio input "true"
type input "358"
radio input "true"
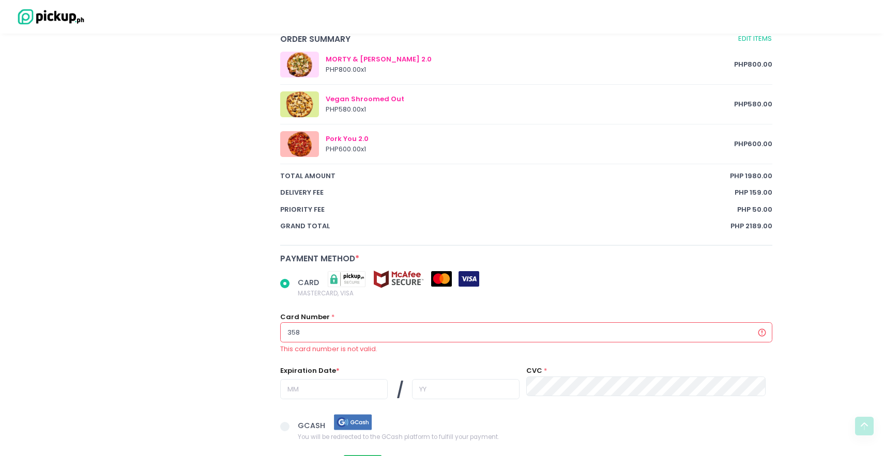
type input "35"
radio input "true"
type input "356"
radio input "true"
type input "3568"
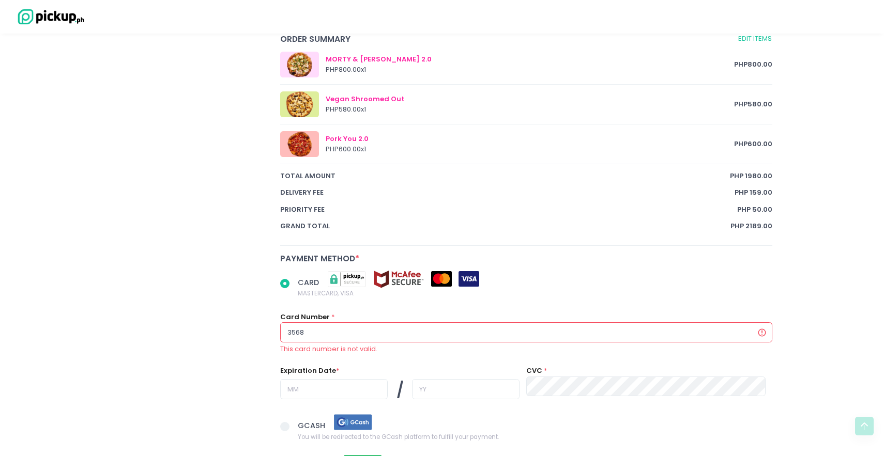
radio input "true"
type input "35686"
radio input "true"
type input "356867"
radio input "true"
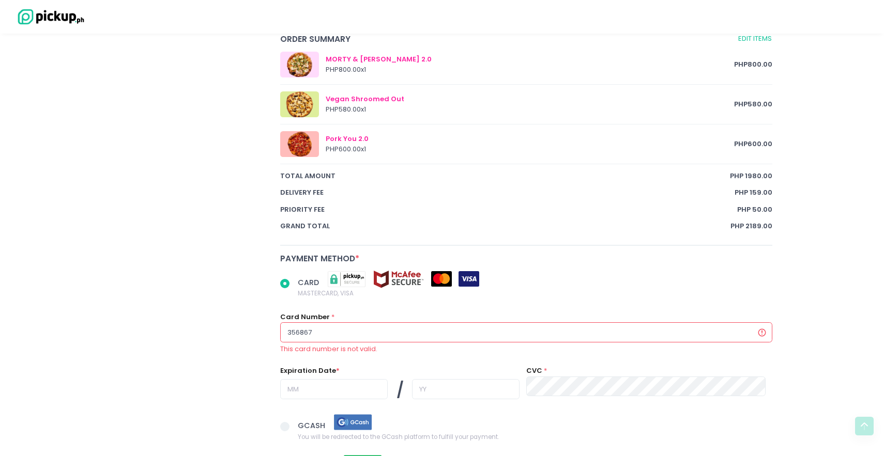
type input "3568676"
radio input "true"
type input "35686766"
radio input "true"
type input "356867663"
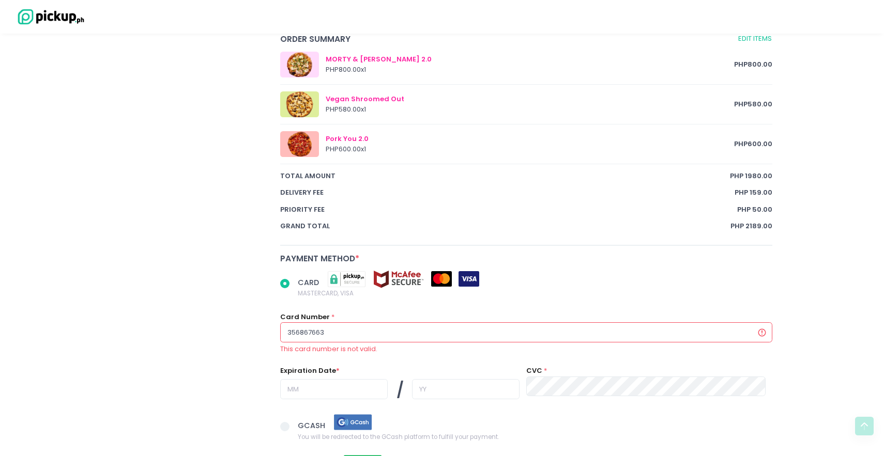
radio input "true"
type input "3568676633"
radio input "true"
type input "35686766335"
radio input "true"
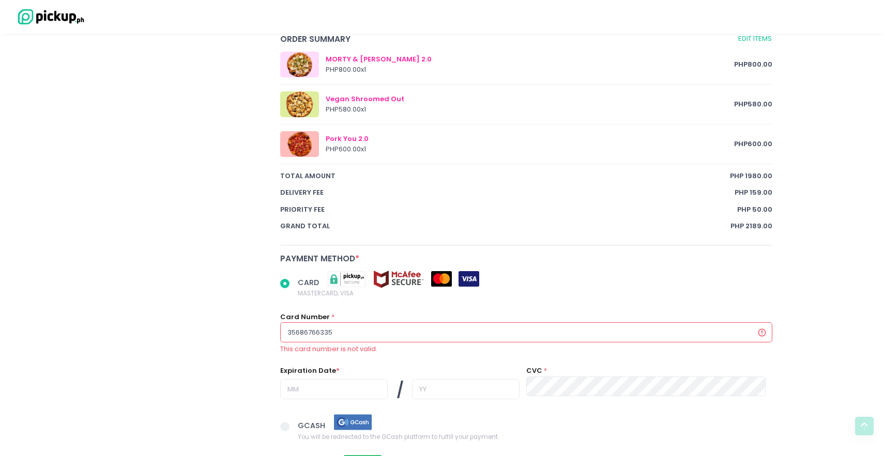
type input "356867663358"
radio input "true"
type input "3568676633583"
radio input "true"
type input "35686766335830"
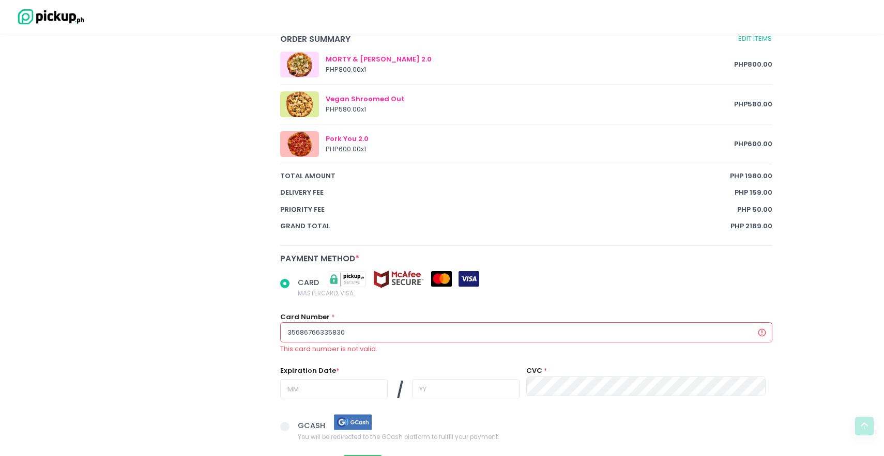
radio input "true"
type input "356867663358300"
radio input "true"
type input "3568676633583005"
click at [362, 331] on input "3568676633583005" at bounding box center [526, 333] width 492 height 20
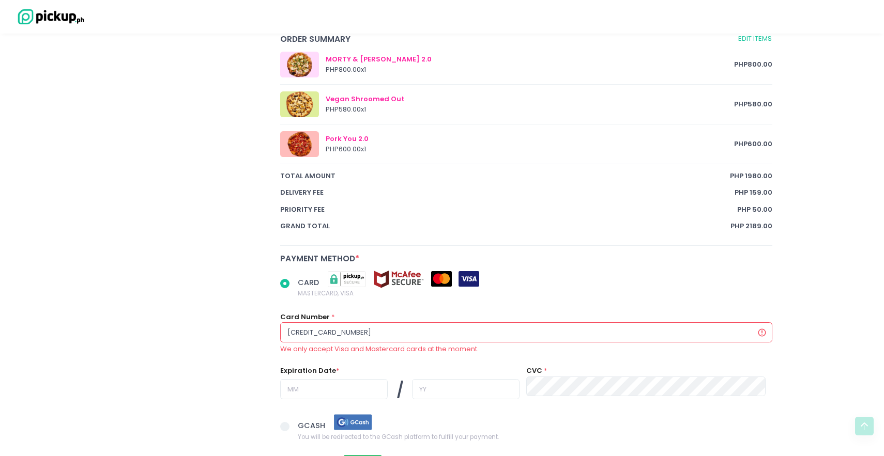
click at [362, 331] on input "3568676633583005" at bounding box center [526, 333] width 492 height 20
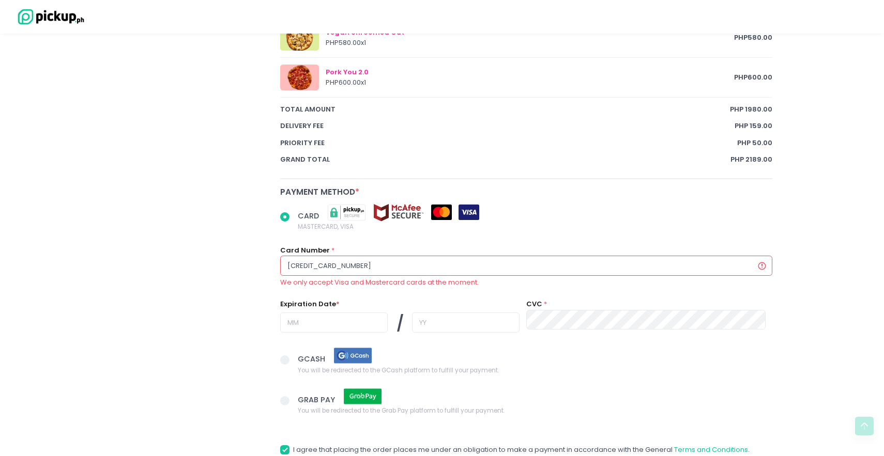
scroll to position [658, 0]
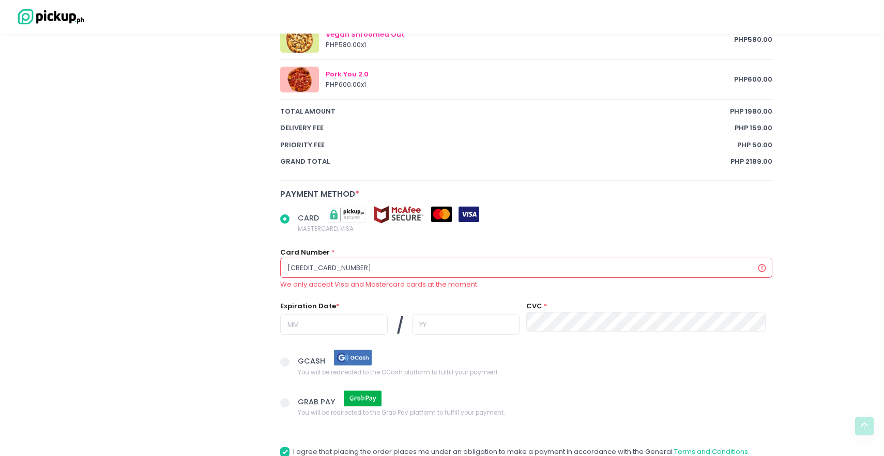
radio input "true"
type input "5"
radio input "true"
type input "54"
radio input "true"
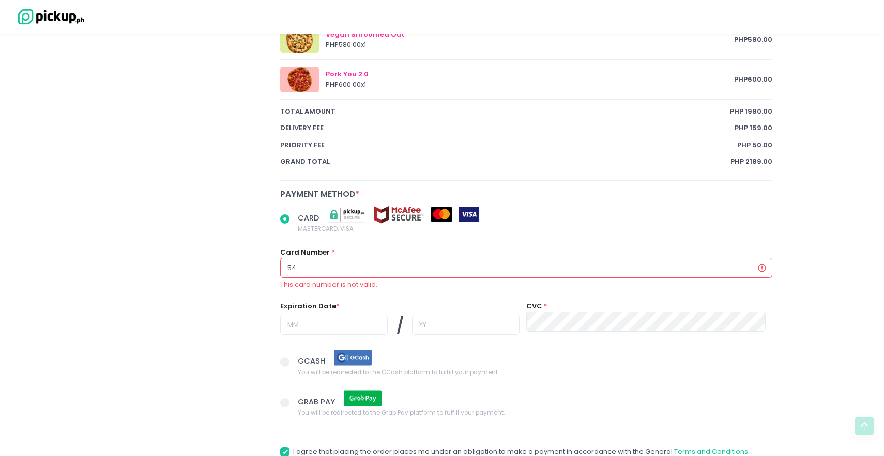
type input "540"
radio input "true"
type input "5400"
radio input "true"
type input "54000"
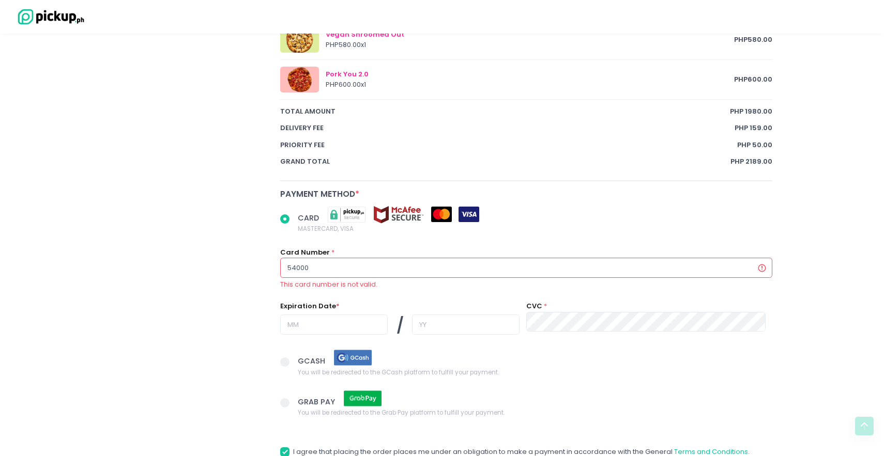
radio input "true"
type input "5400"
radio input "true"
type input "54007"
radio input "true"
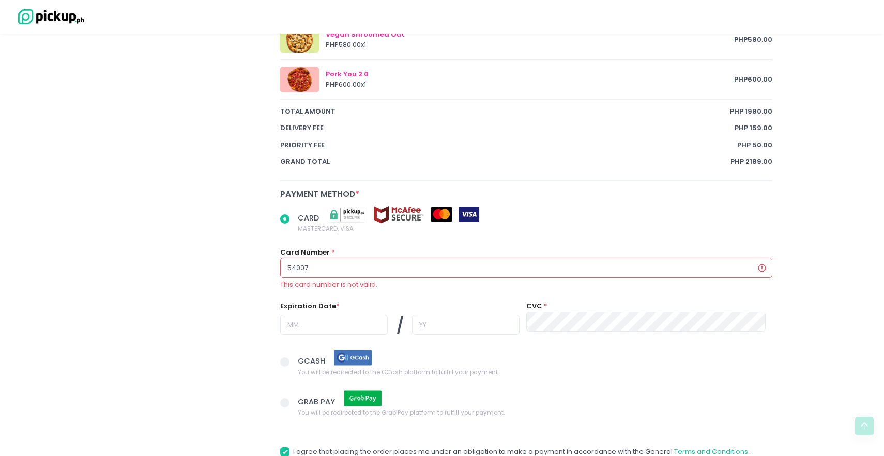
type input "540076"
radio input "true"
type input "5400769"
radio input "true"
type input "54007693"
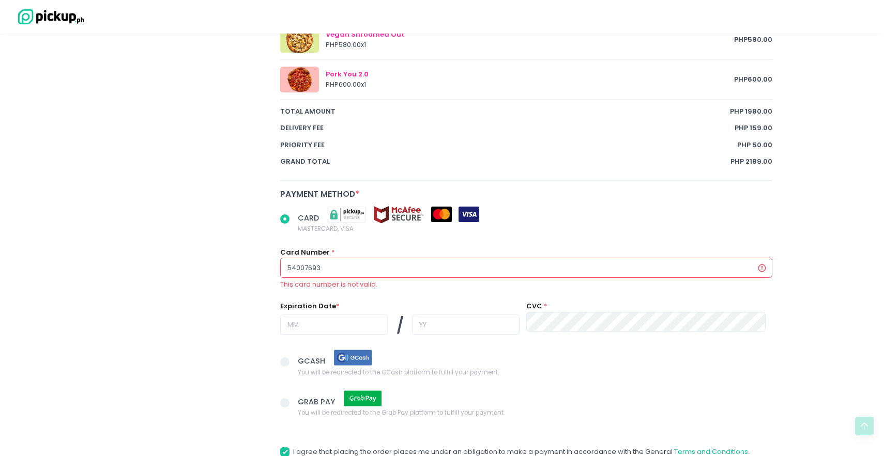
radio input "true"
type input "540076930"
radio input "true"
type input "5400769300"
radio input "true"
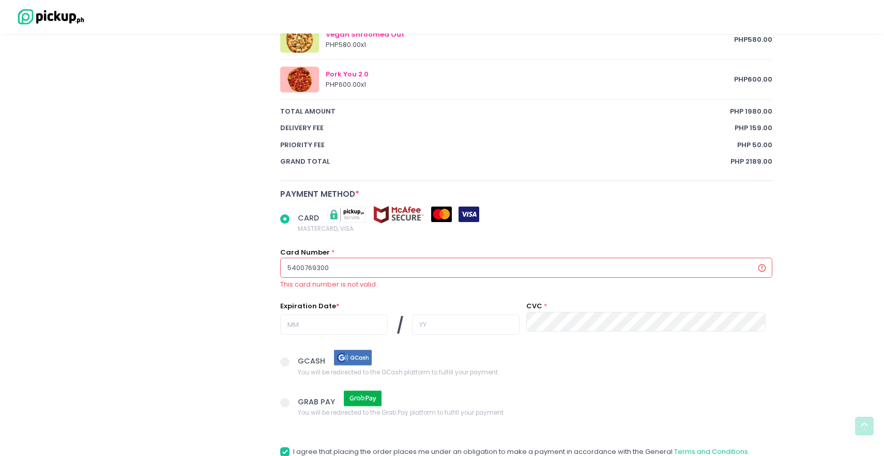
type input "54007693008"
radio input "true"
type input "540076930089"
radio input "true"
type input "5400769300895"
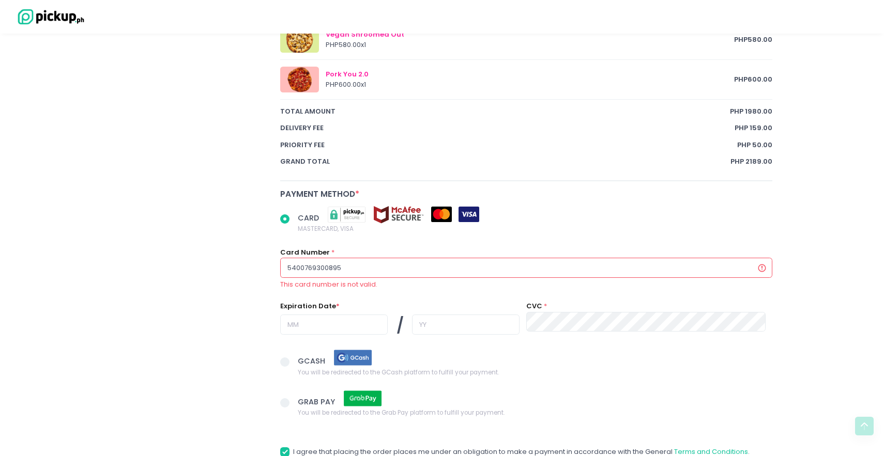
radio input "true"
type input "54007693008954"
radio input "true"
type input "540076930089543"
radio input "true"
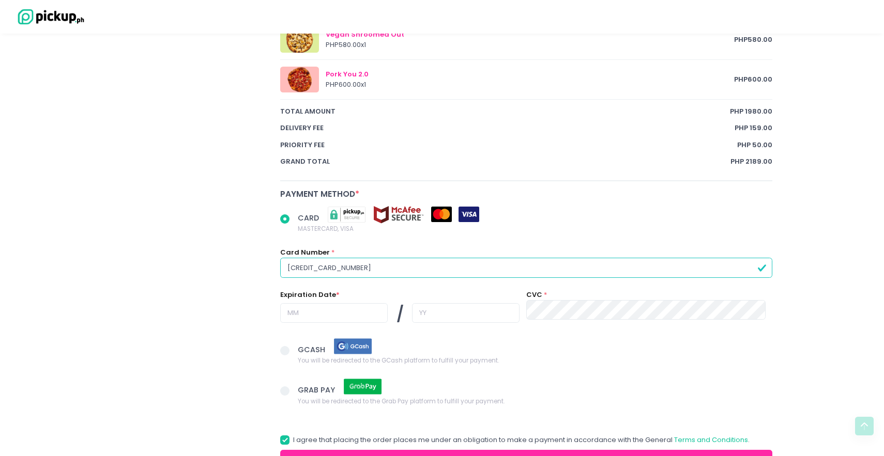
type input "5400769300895435"
click at [308, 319] on input "text" at bounding box center [334, 313] width 108 height 20
radio input "true"
type input "0"
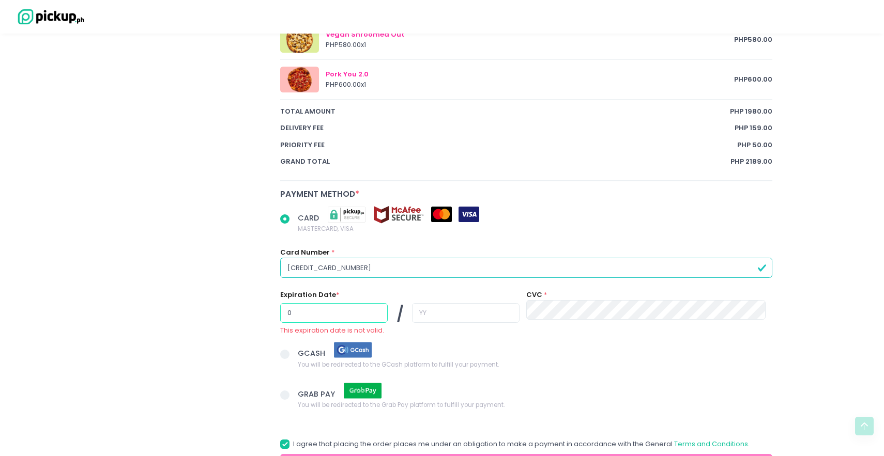
radio input "true"
type input "07"
click at [412, 318] on input "text" at bounding box center [466, 313] width 108 height 20
radio input "true"
type input "2"
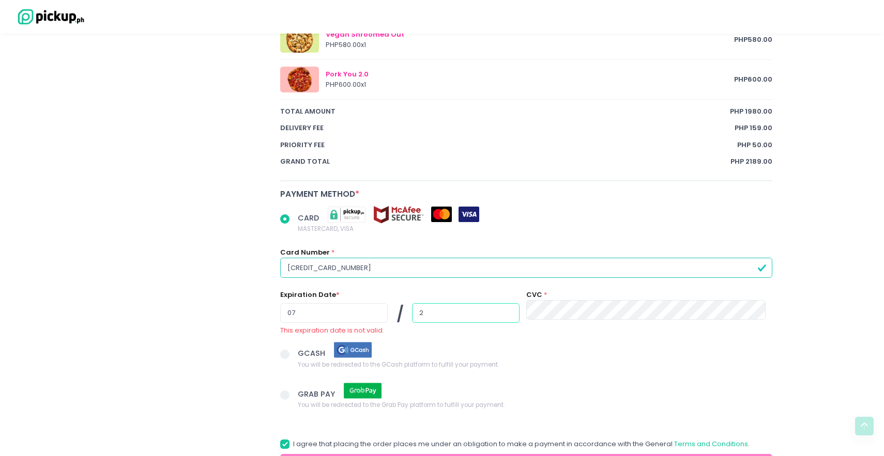
radio input "true"
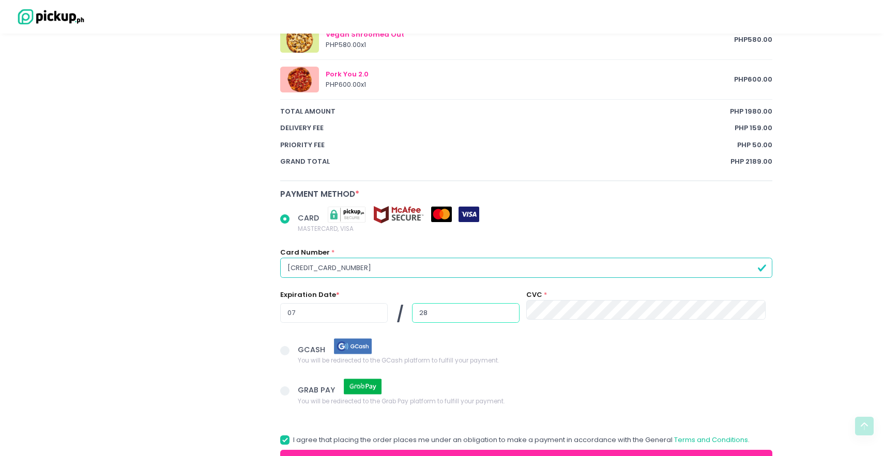
type input "28"
click at [555, 322] on div "CVC *" at bounding box center [645, 311] width 252 height 42
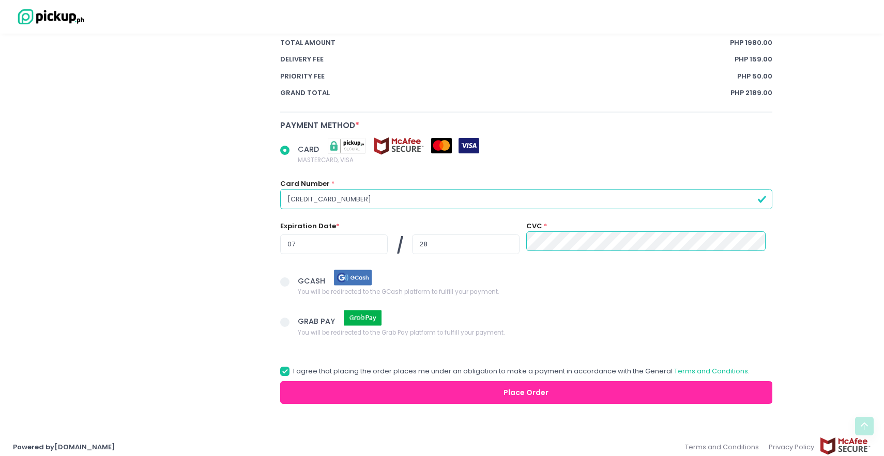
scroll to position [735, 0]
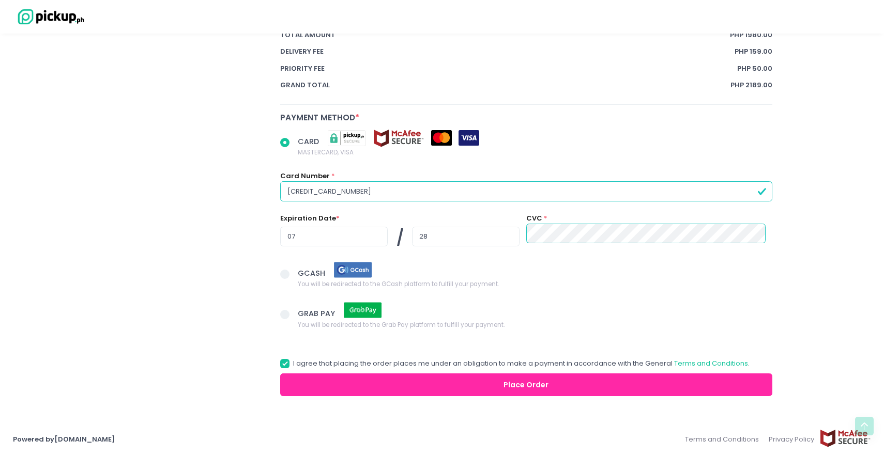
click at [397, 379] on button "Place Order" at bounding box center [526, 385] width 492 height 23
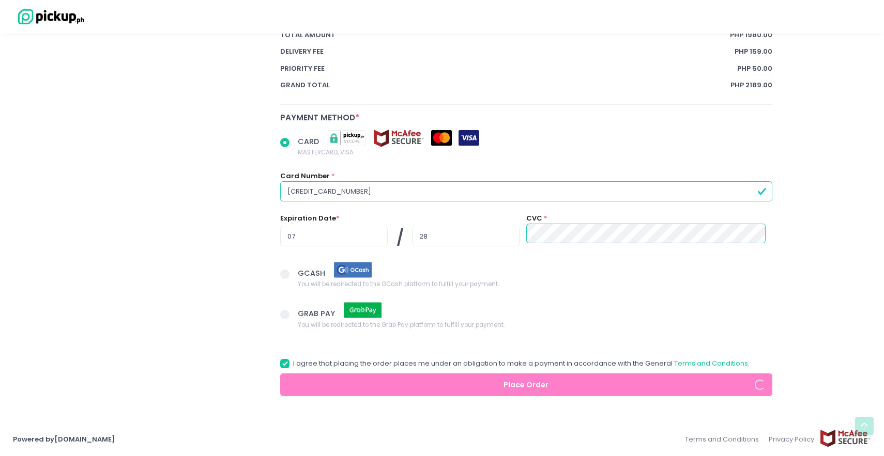
radio input "true"
